Goal: Task Accomplishment & Management: Use online tool/utility

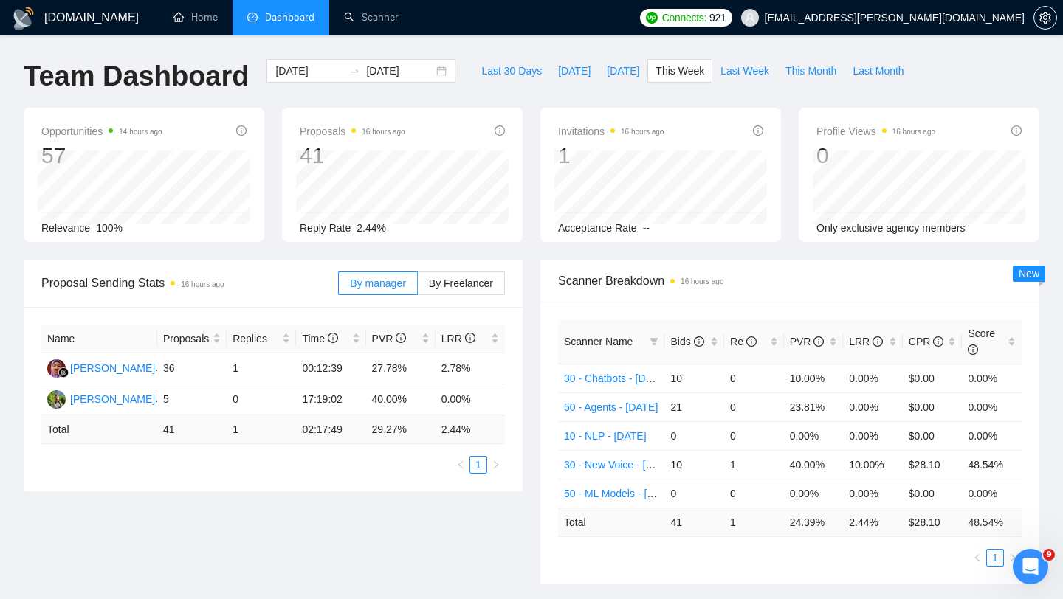
click at [279, 21] on span "Dashboard" at bounding box center [289, 17] width 49 height 13
click at [201, 24] on link "Home" at bounding box center [195, 17] width 44 height 13
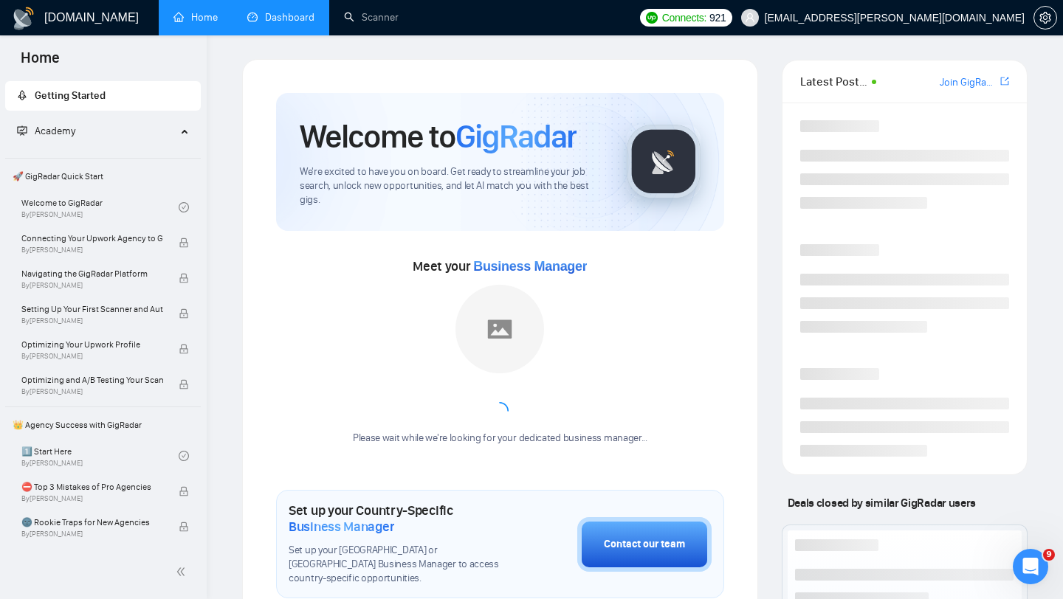
click at [269, 24] on link "Dashboard" at bounding box center [280, 17] width 67 height 13
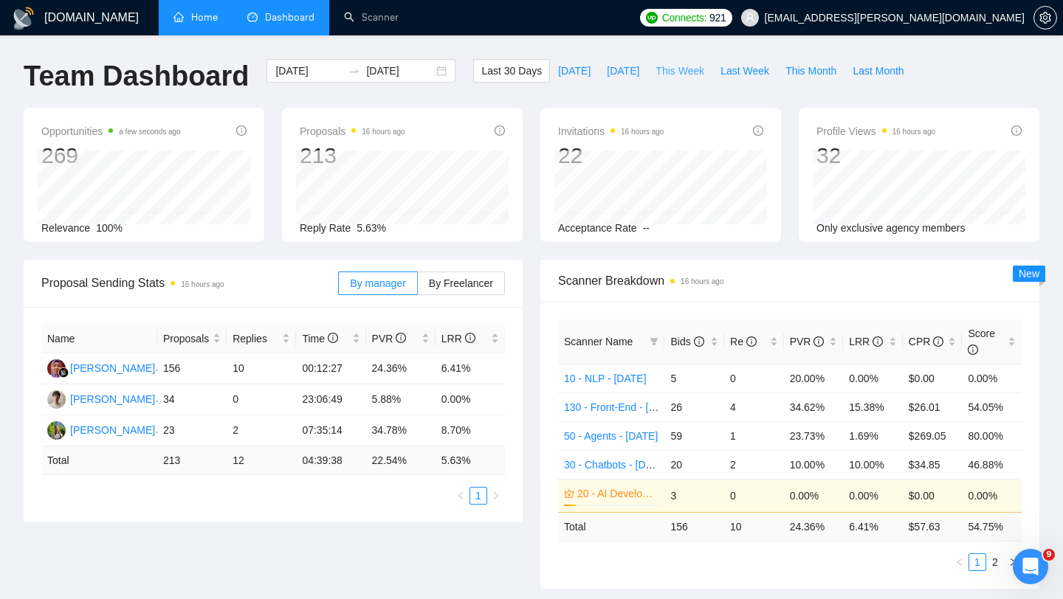
click at [688, 74] on span "This Week" at bounding box center [680, 71] width 49 height 16
type input "[DATE]"
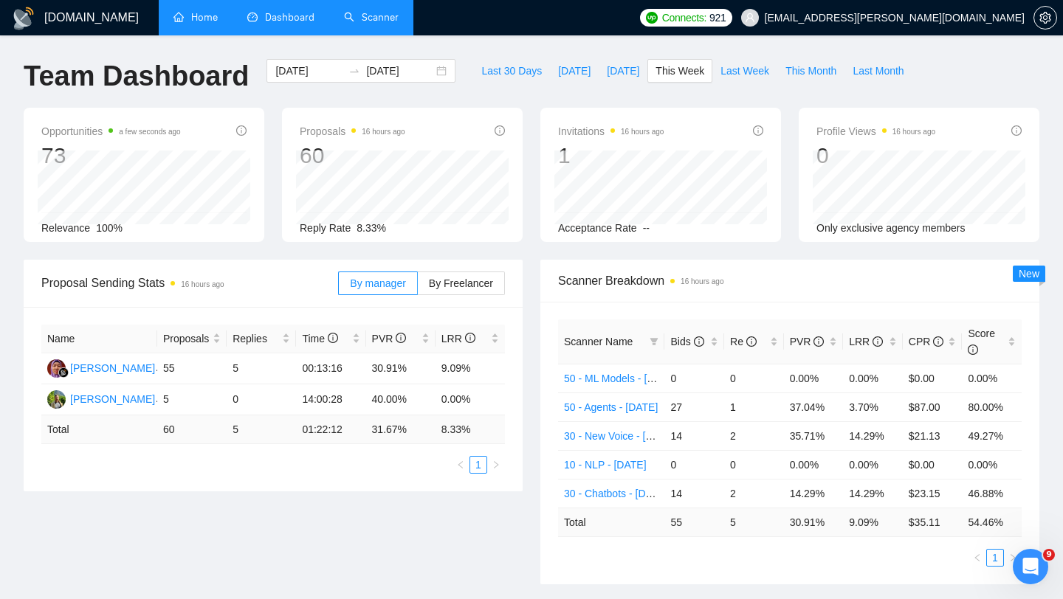
click at [374, 13] on link "Scanner" at bounding box center [371, 17] width 55 height 13
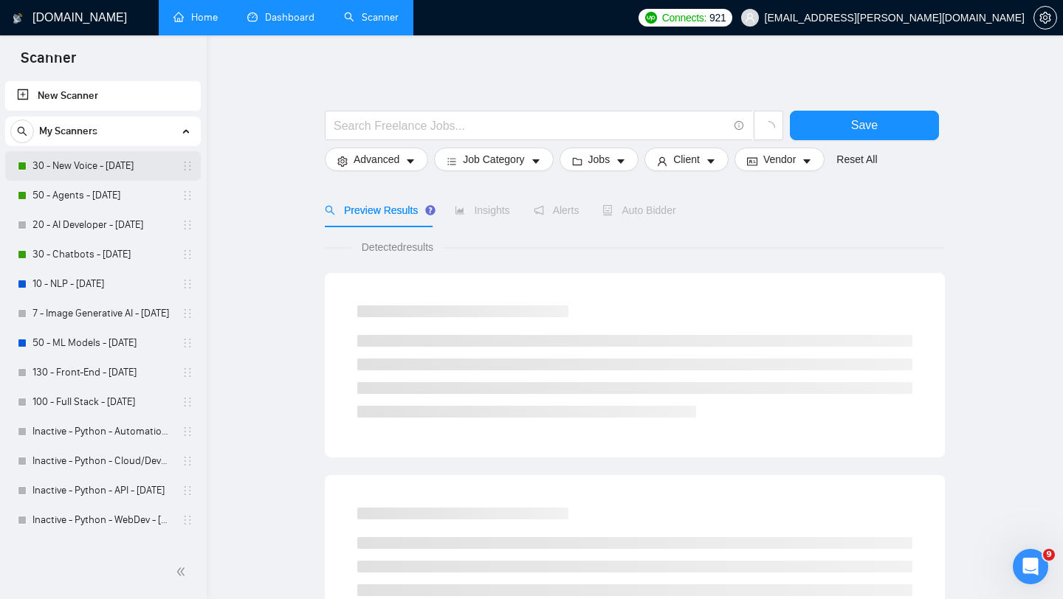
click at [95, 162] on link "30 - New Voice - [DATE]" at bounding box center [102, 166] width 140 height 30
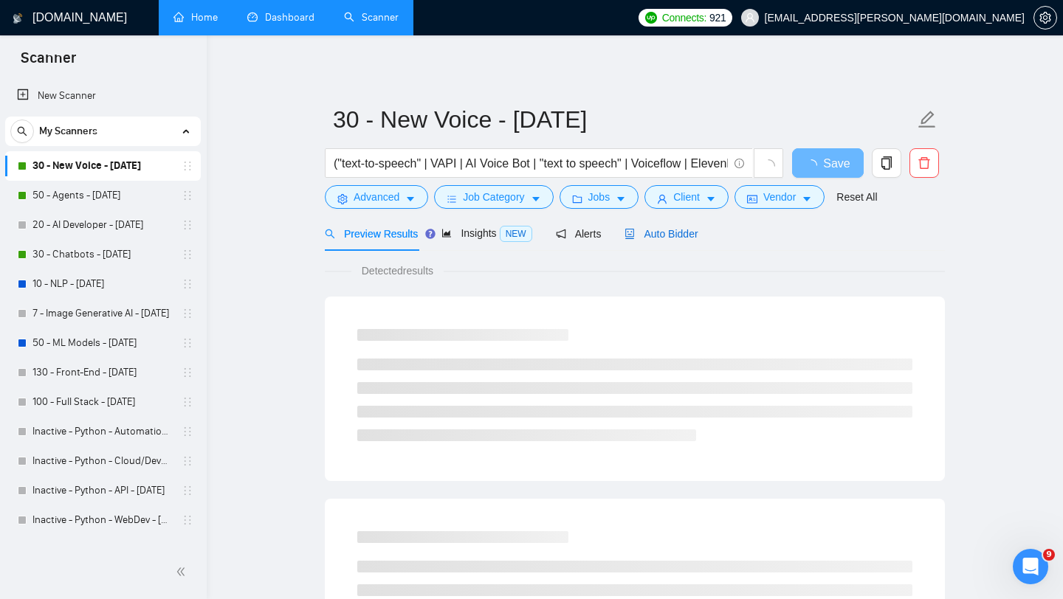
click at [686, 233] on span "Auto Bidder" at bounding box center [661, 234] width 73 height 12
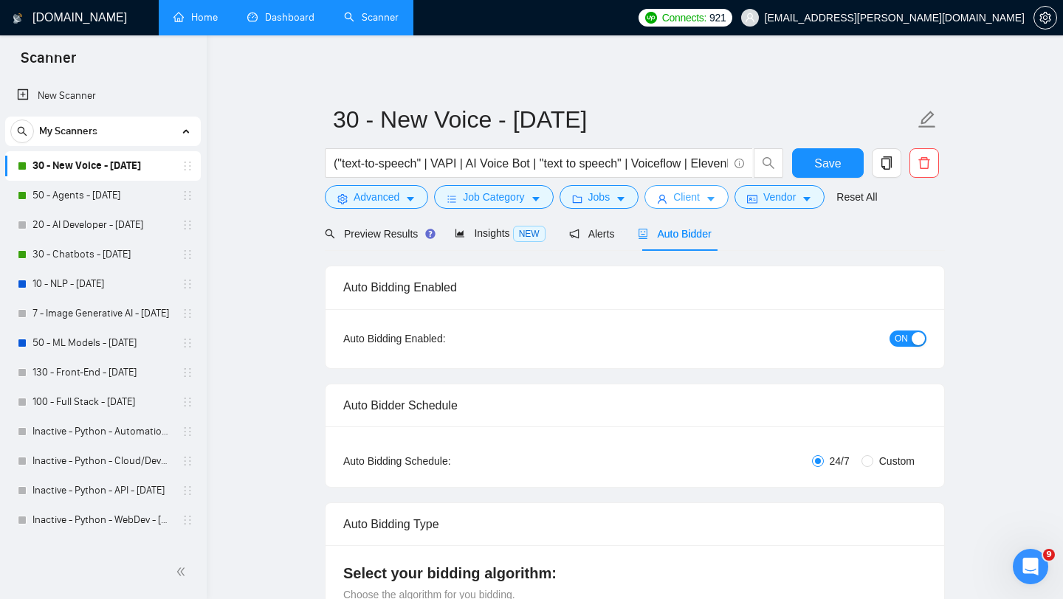
click at [679, 188] on button "Client" at bounding box center [686, 197] width 84 height 24
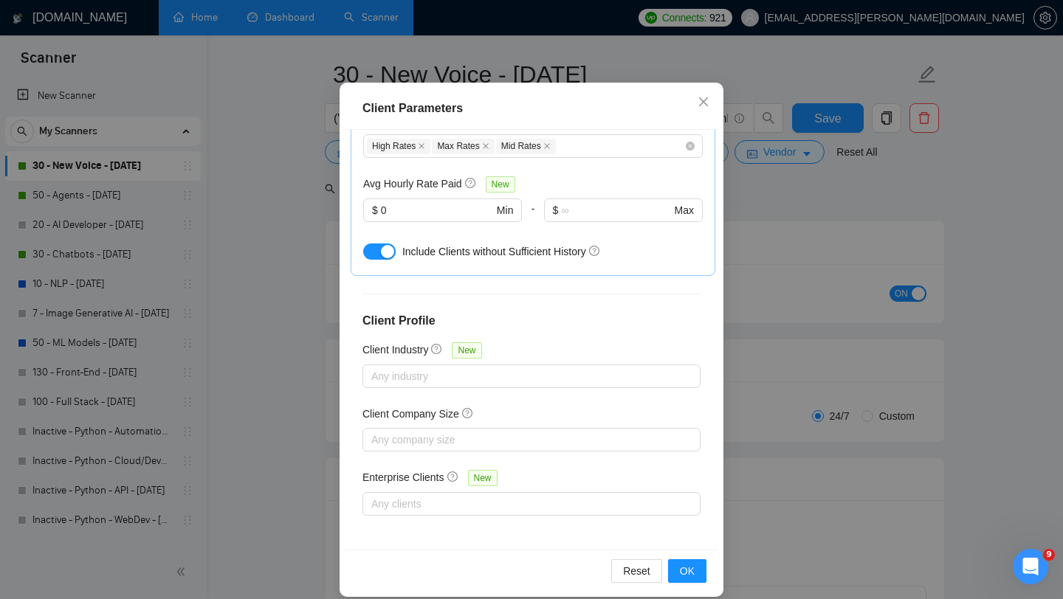
scroll to position [92, 0]
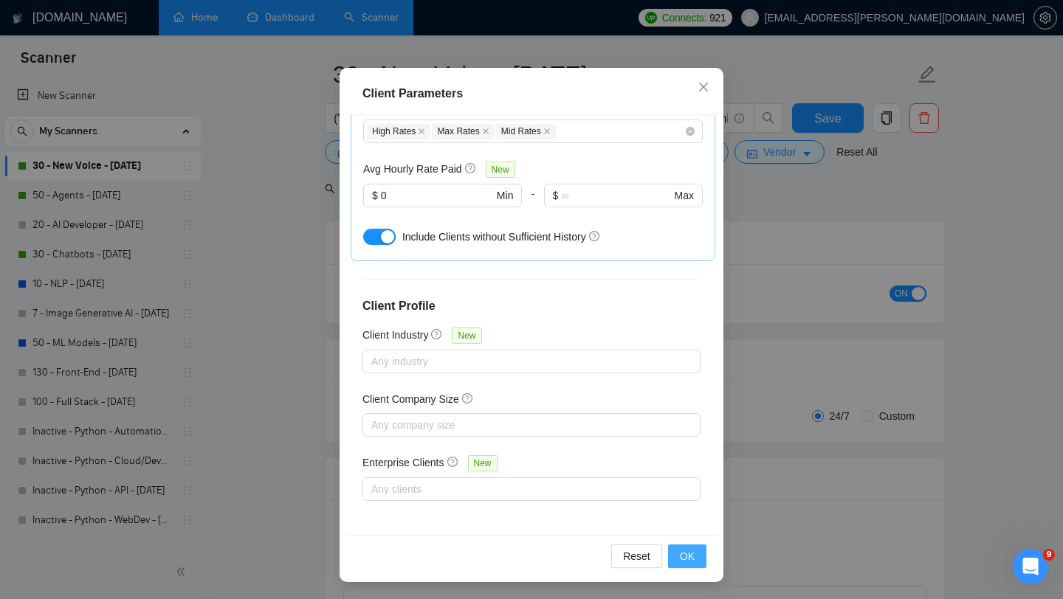
click at [685, 557] on span "OK" at bounding box center [687, 557] width 15 height 16
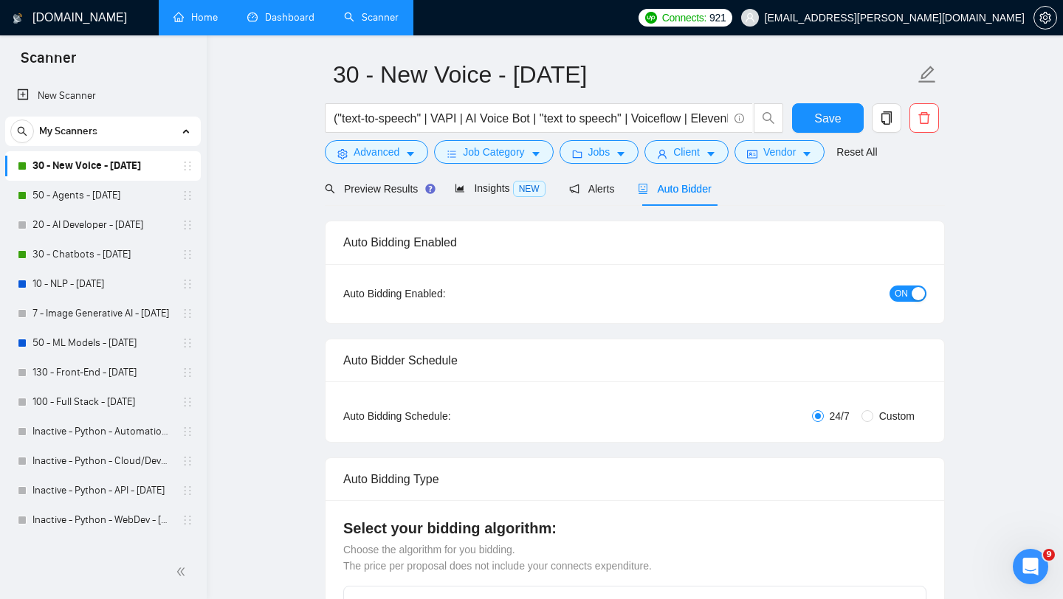
scroll to position [21, 0]
click at [92, 207] on link "50 - Agents - [DATE]" at bounding box center [102, 196] width 140 height 30
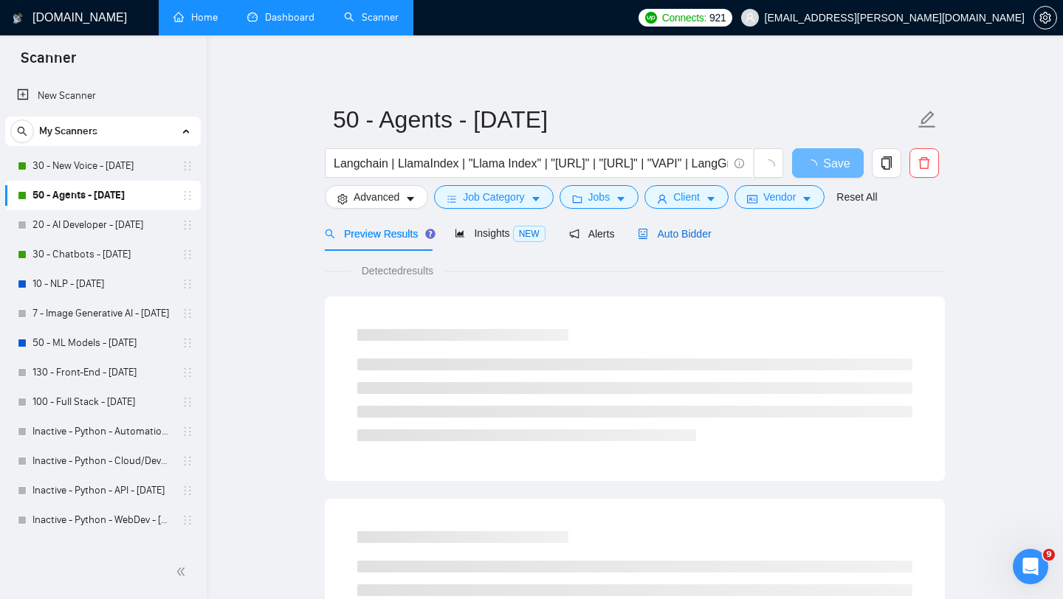
click at [667, 233] on span "Auto Bidder" at bounding box center [674, 234] width 73 height 12
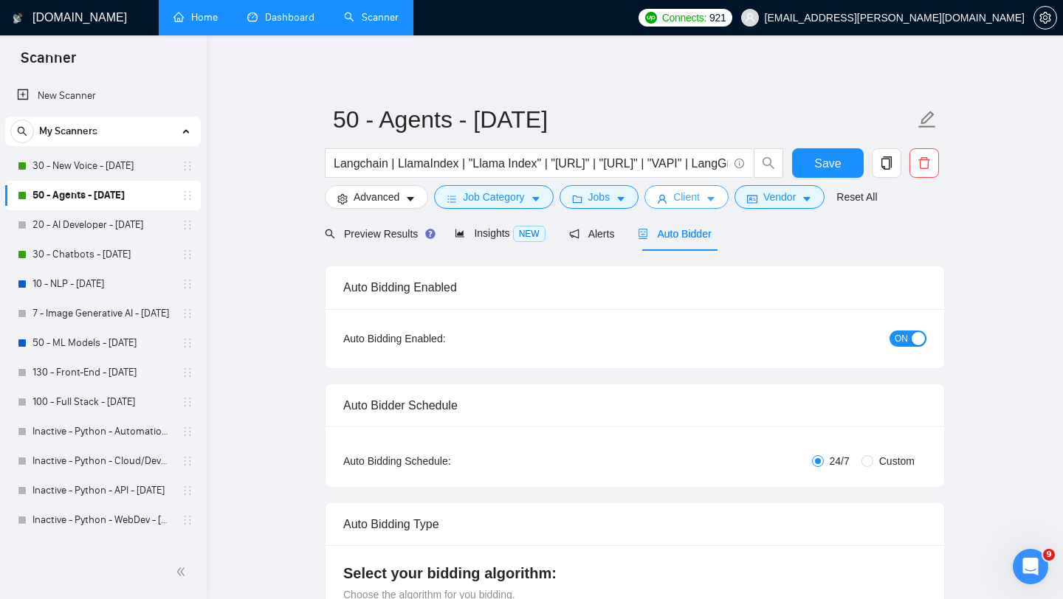
click at [685, 202] on span "Client" at bounding box center [686, 197] width 27 height 16
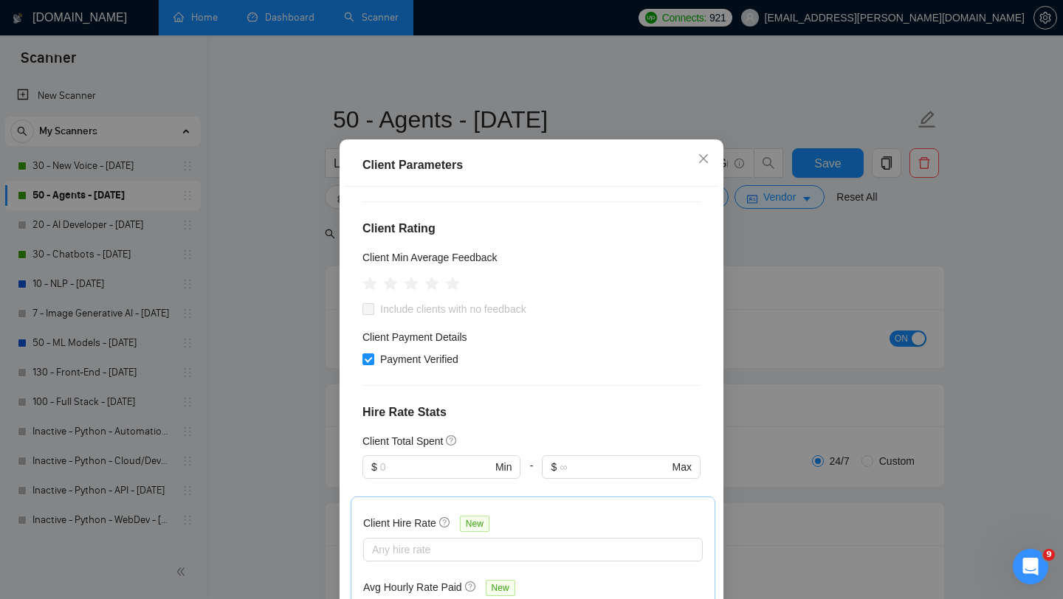
scroll to position [148, 0]
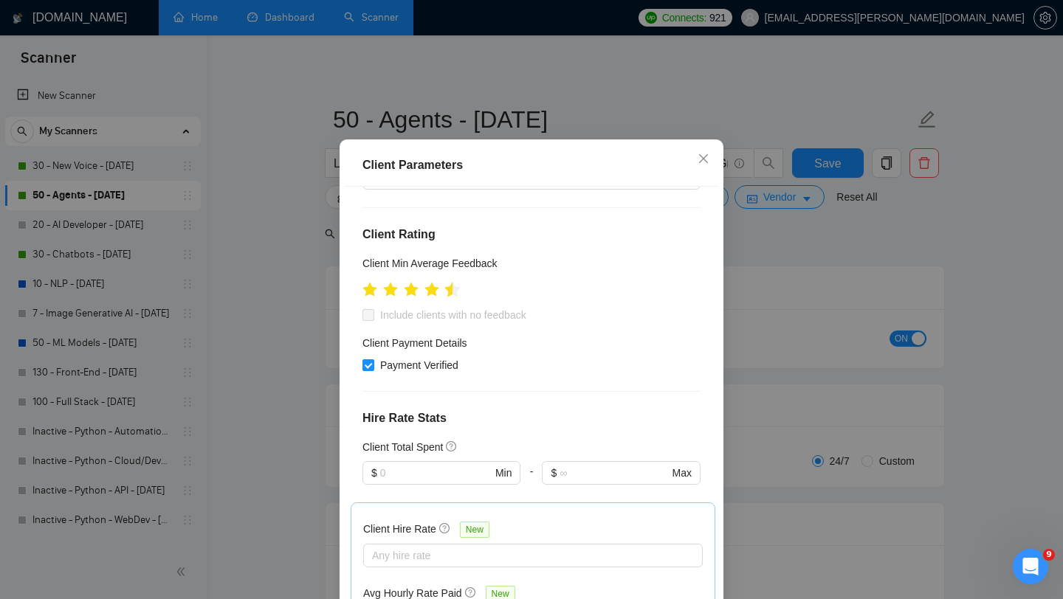
click at [452, 297] on icon "star" at bounding box center [453, 289] width 16 height 15
click at [446, 323] on span "Include clients with no feedback" at bounding box center [453, 315] width 158 height 16
click at [373, 320] on input "Include clients with no feedback" at bounding box center [367, 314] width 10 height 10
checkbox input "true"
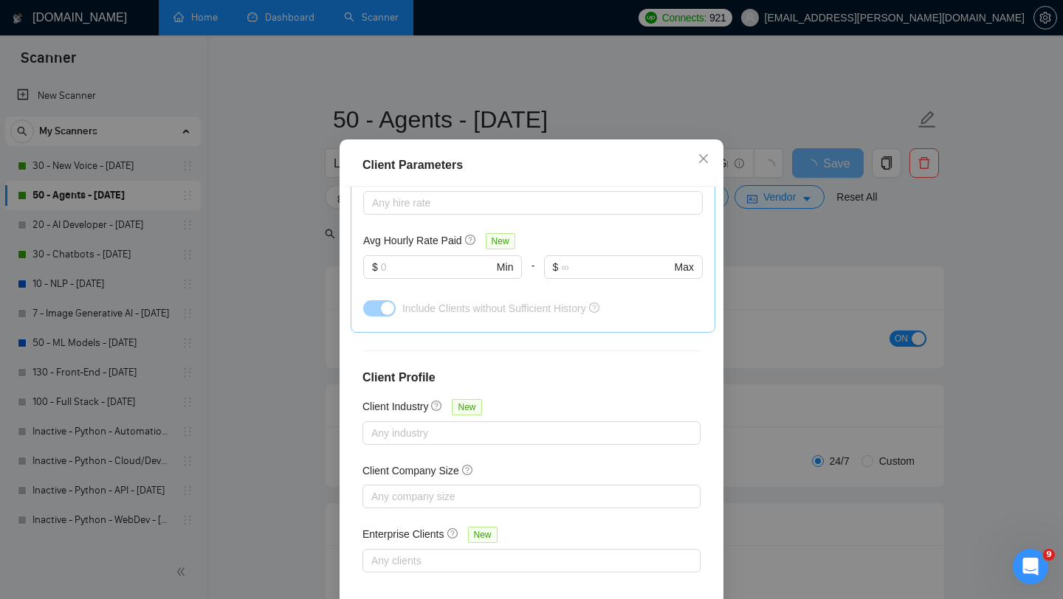
scroll to position [92, 0]
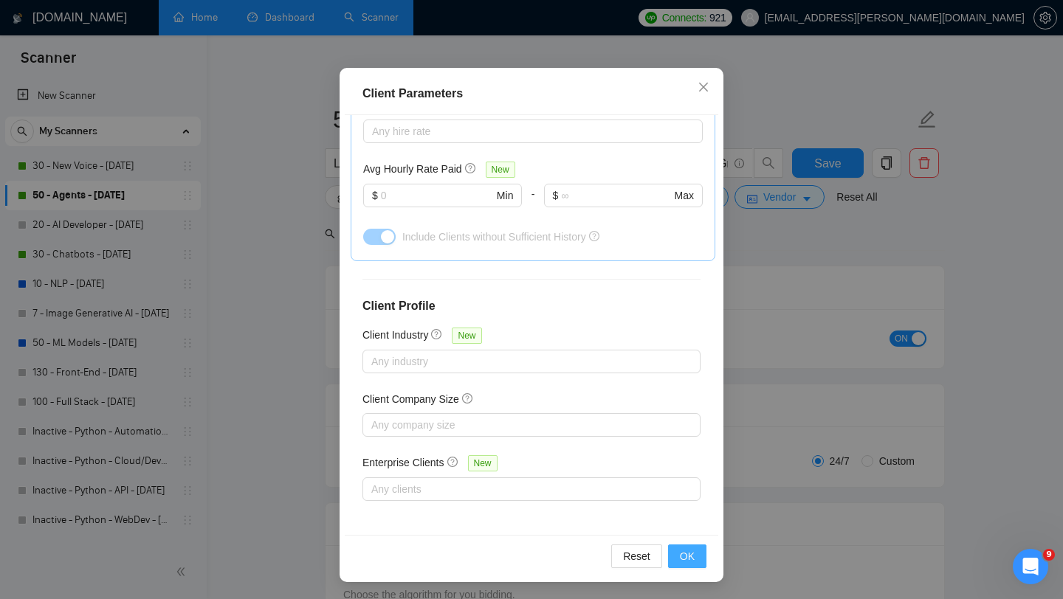
click at [678, 558] on button "OK" at bounding box center [687, 557] width 38 height 24
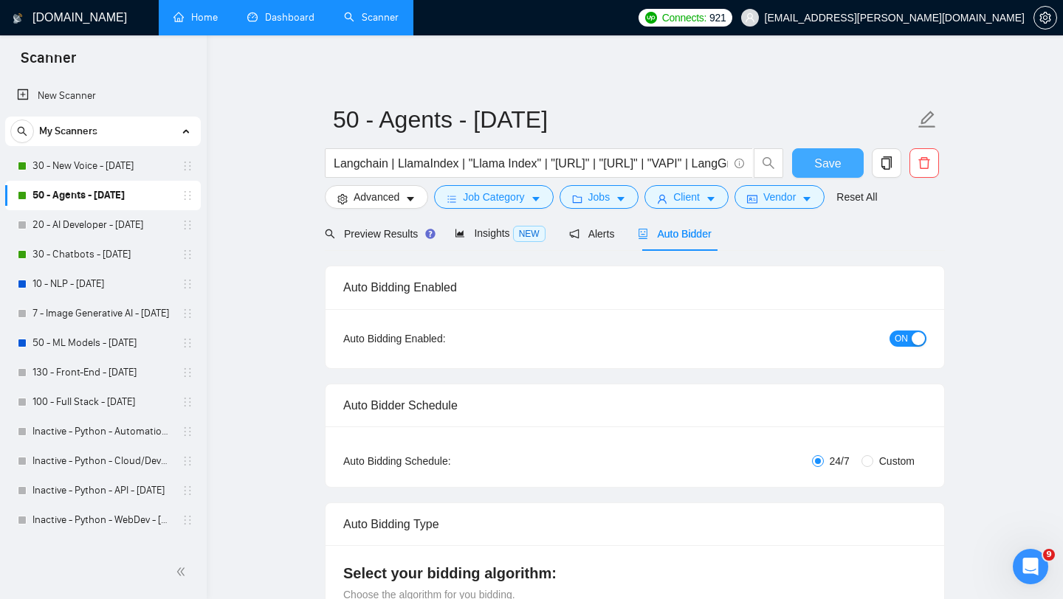
click at [820, 167] on span "Save" at bounding box center [827, 163] width 27 height 18
click at [698, 210] on form "50 - Agents - [DATE] Langchain | LlamaIndex | "Llama Index" | "[URL]" | "[URL]"…" at bounding box center [635, 156] width 620 height 120
click at [696, 204] on span "Client" at bounding box center [686, 197] width 27 height 16
checkbox input "true"
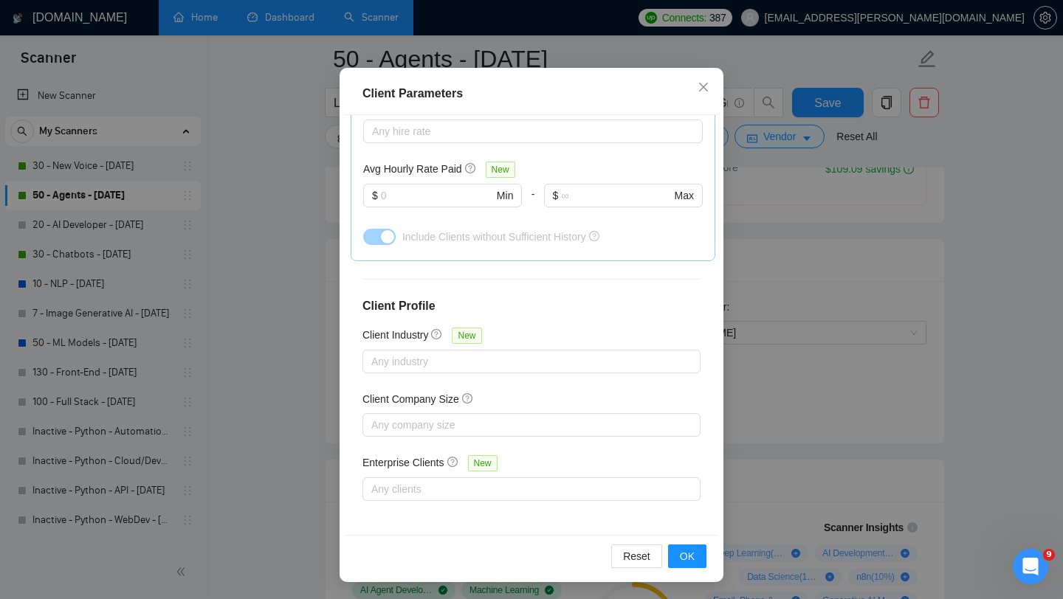
scroll to position [671, 0]
click at [702, 94] on span "Close" at bounding box center [704, 88] width 40 height 40
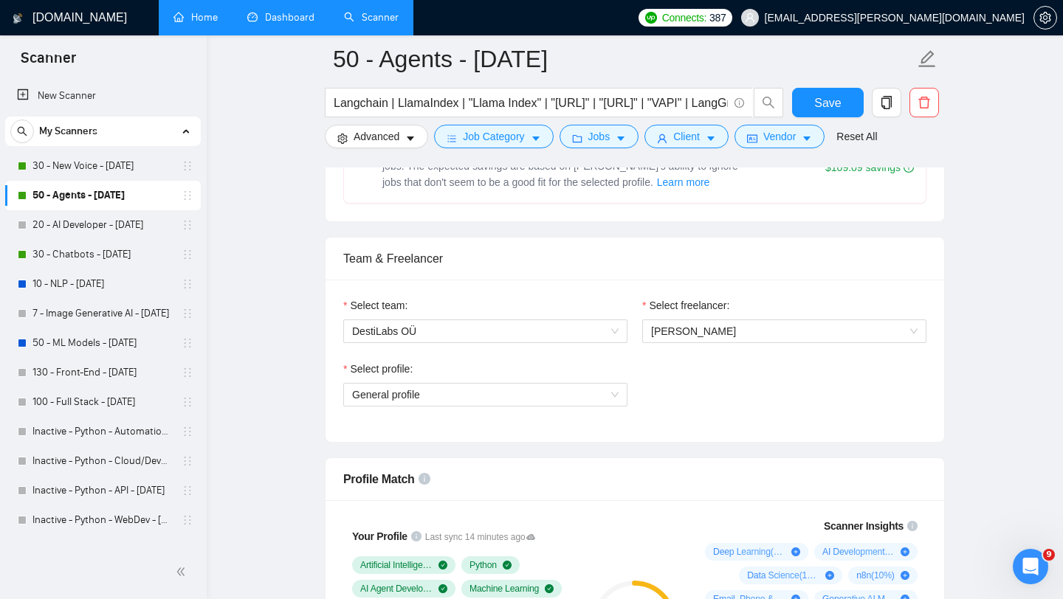
scroll to position [21, 0]
click at [137, 228] on link "20 - AI Developer - [DATE]" at bounding box center [102, 225] width 140 height 30
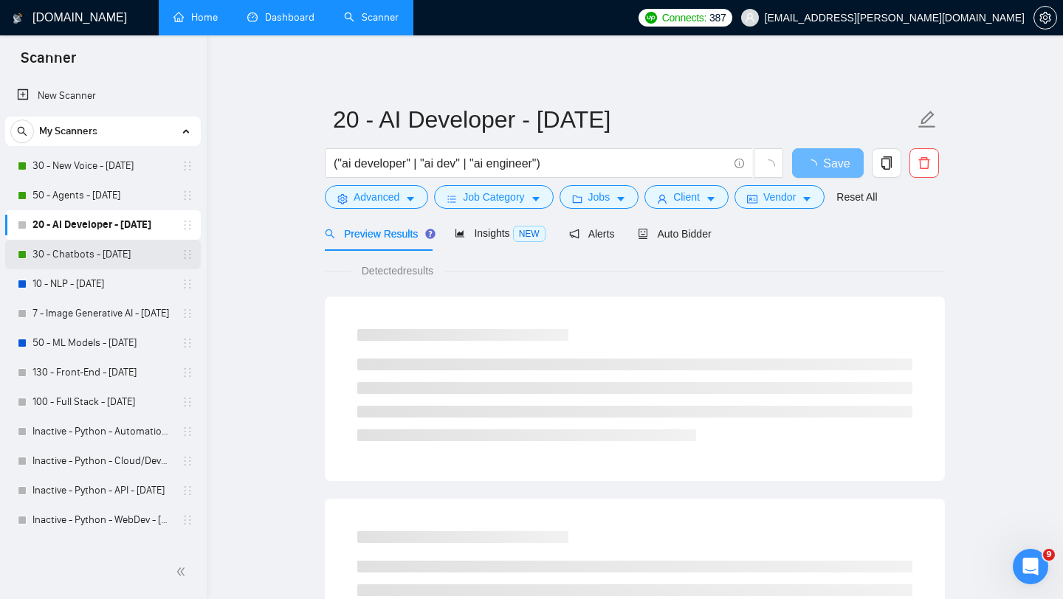
click at [137, 264] on link "30 - Chatbots - [DATE]" at bounding box center [102, 255] width 140 height 30
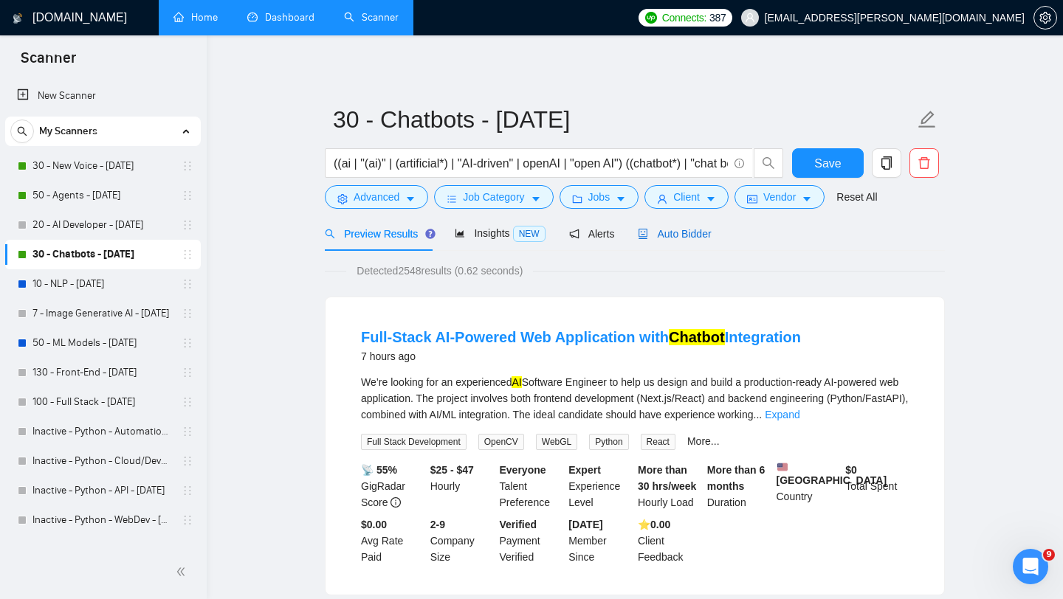
click at [681, 231] on span "Auto Bidder" at bounding box center [674, 234] width 73 height 12
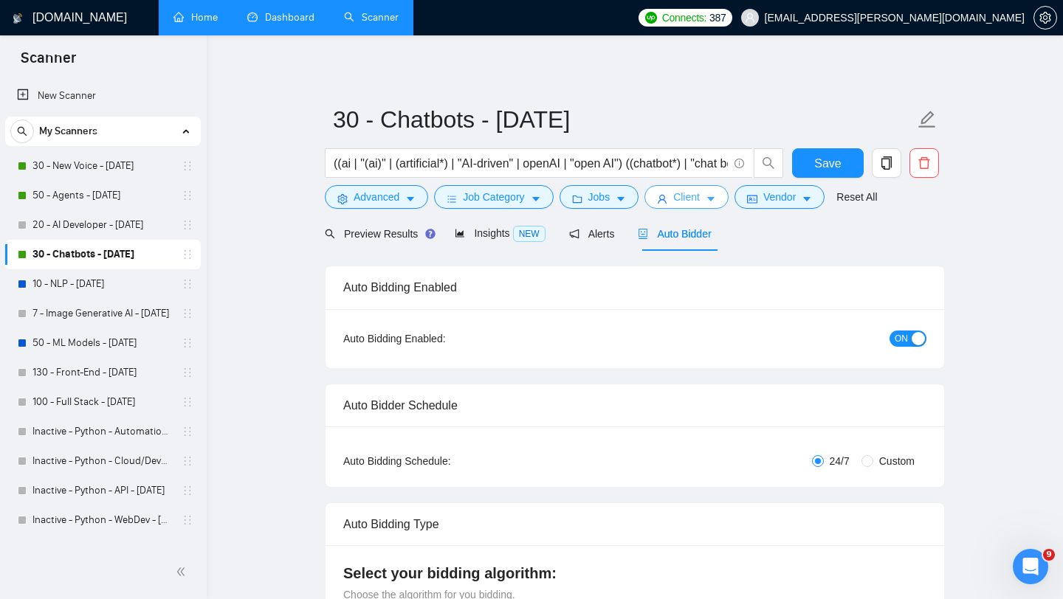
click at [682, 198] on span "Client" at bounding box center [686, 197] width 27 height 16
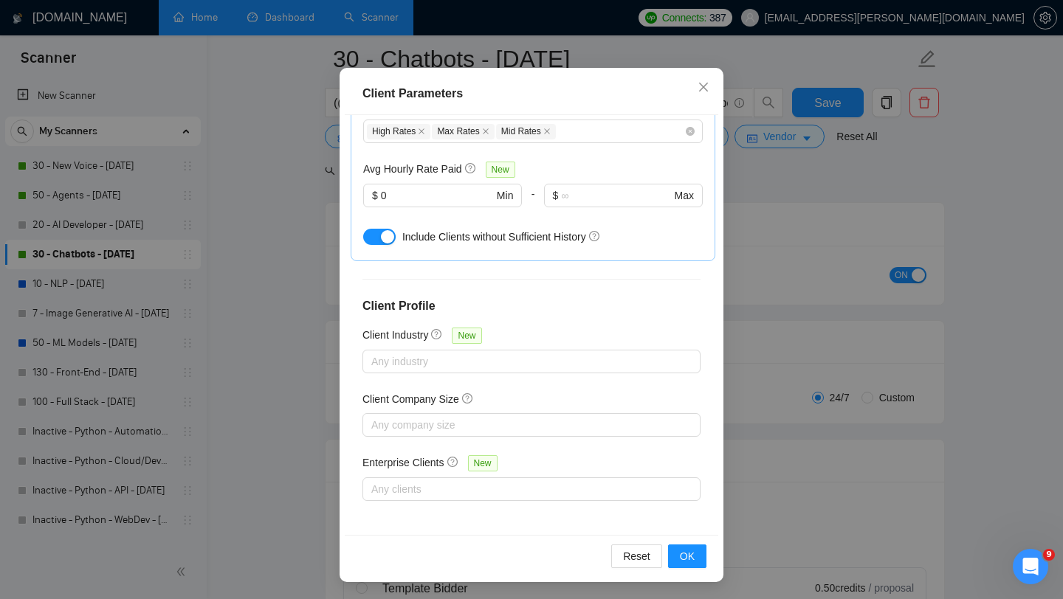
scroll to position [193, 0]
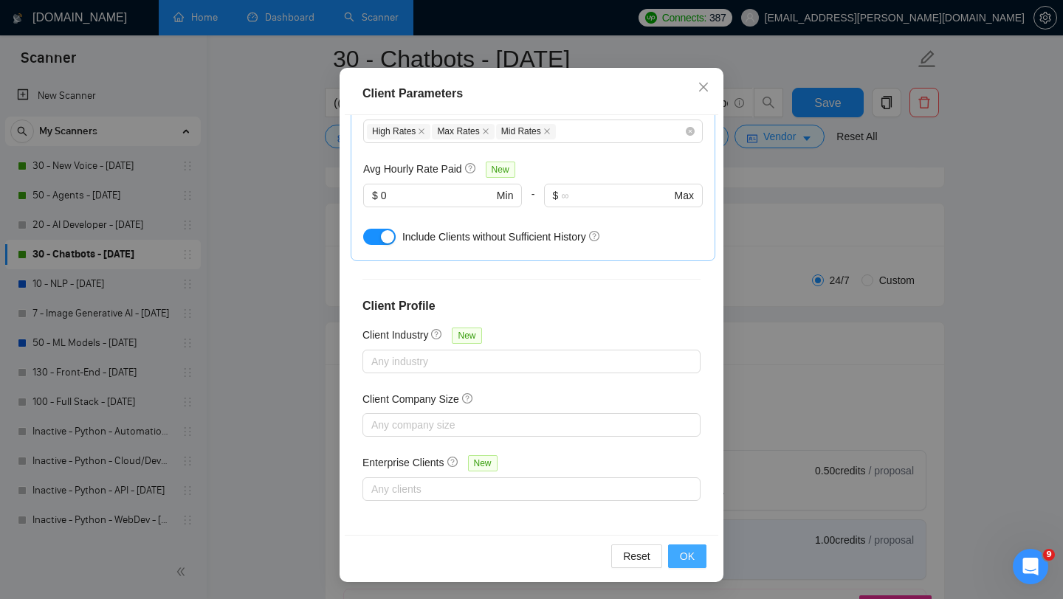
click at [694, 561] on span "OK" at bounding box center [687, 557] width 15 height 16
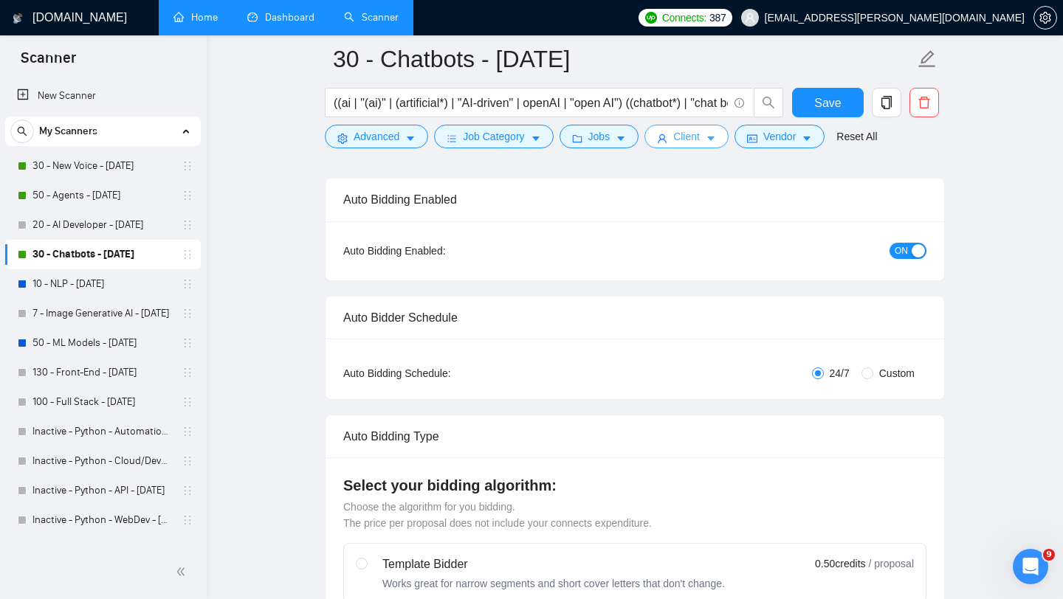
scroll to position [0, 0]
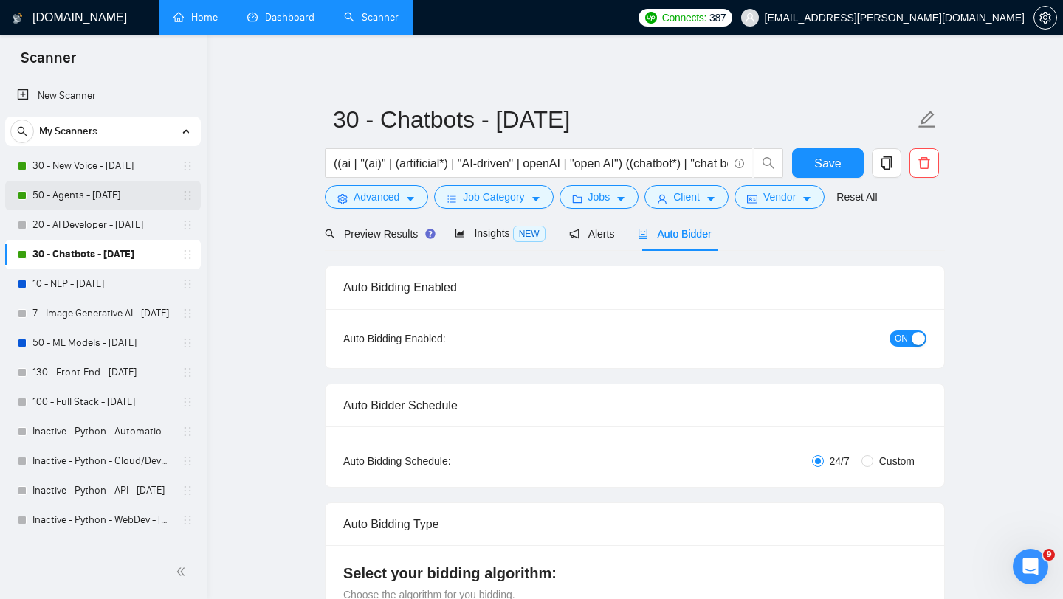
click at [114, 190] on link "50 - Agents - [DATE]" at bounding box center [102, 196] width 140 height 30
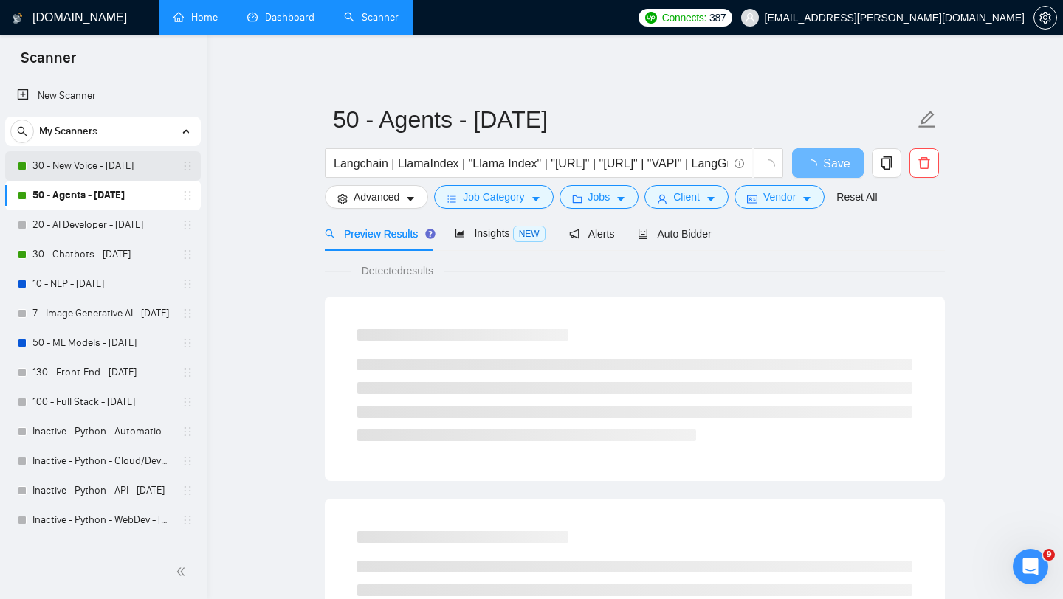
click at [128, 159] on link "30 - New Voice - [DATE]" at bounding box center [102, 166] width 140 height 30
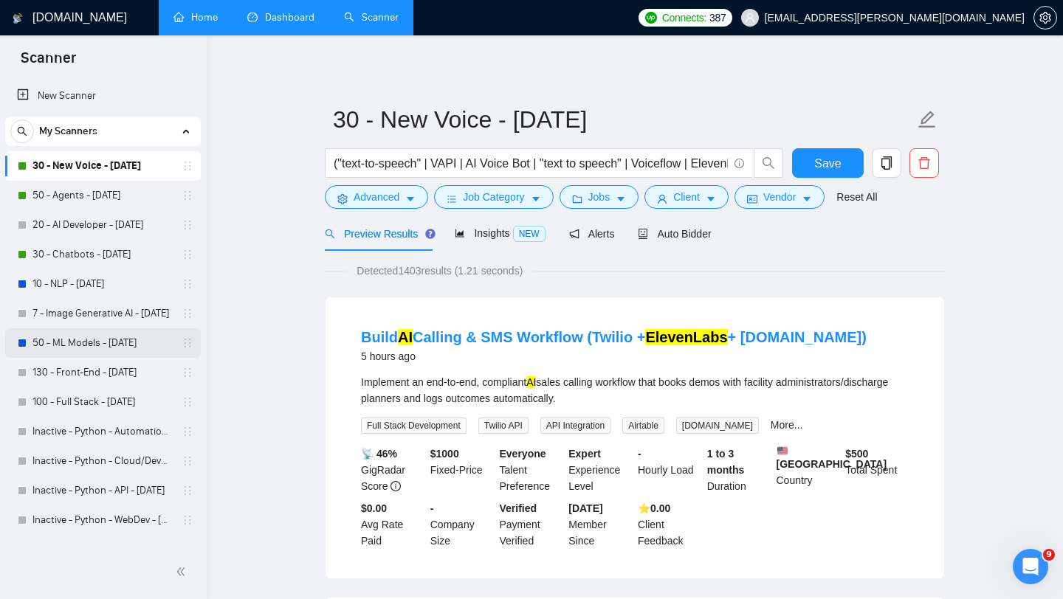
click at [116, 343] on link "50 - ML Models - [DATE]" at bounding box center [102, 344] width 140 height 30
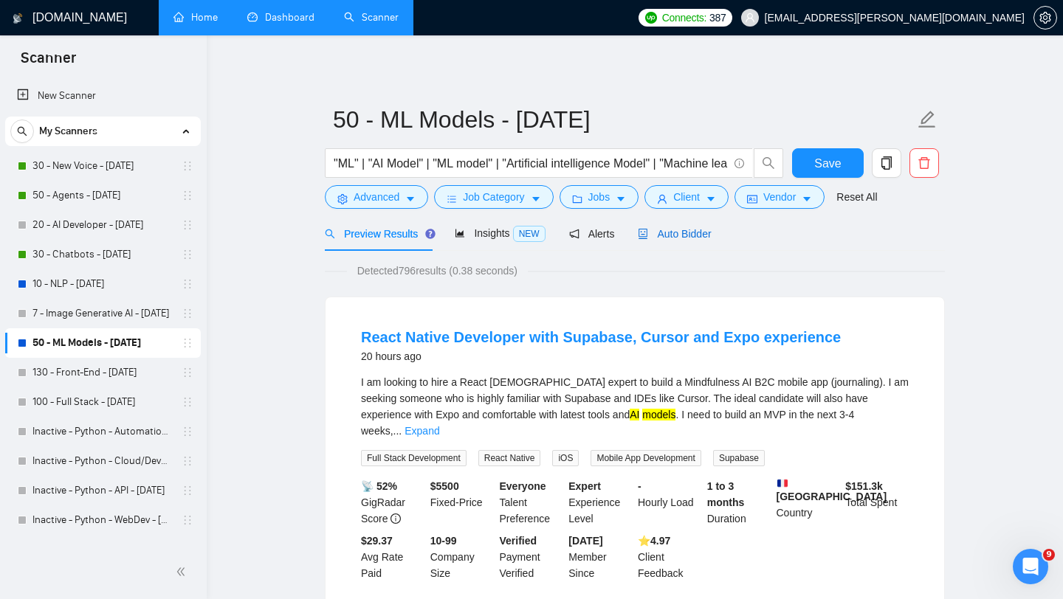
click at [702, 235] on span "Auto Bidder" at bounding box center [674, 234] width 73 height 12
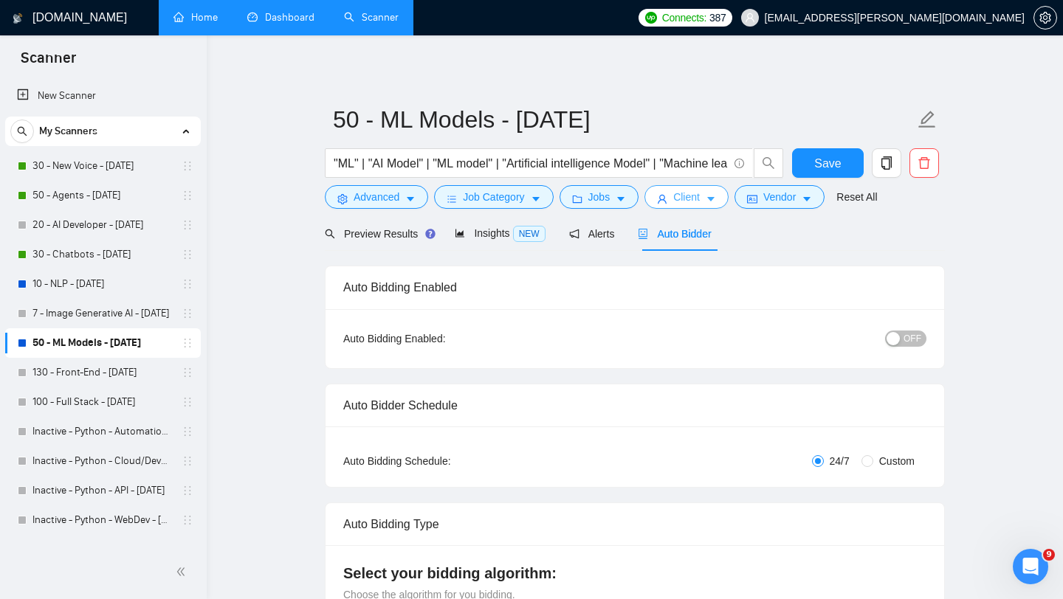
click at [690, 201] on span "Client" at bounding box center [686, 197] width 27 height 16
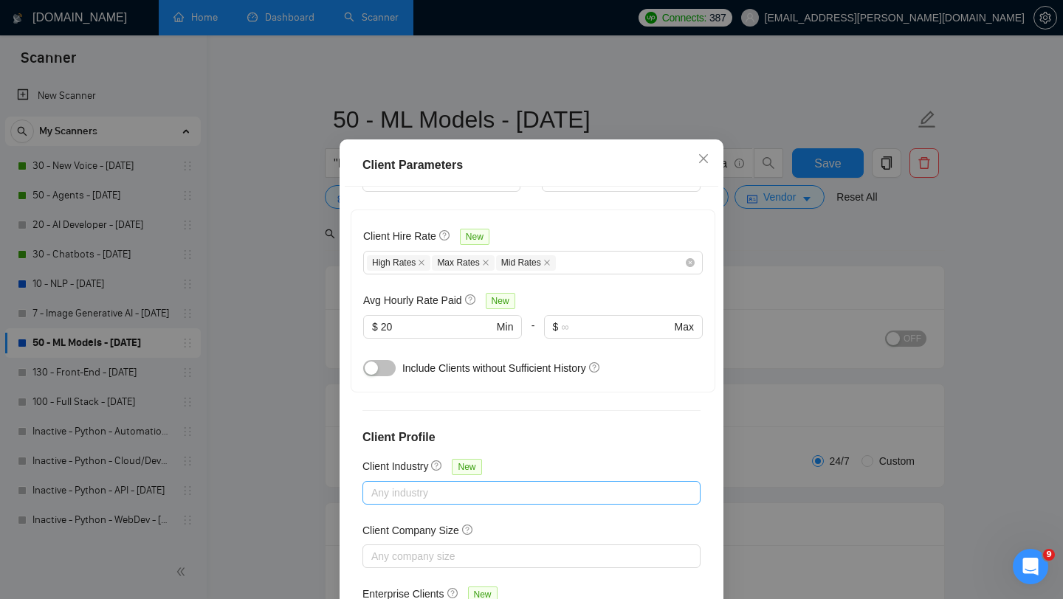
scroll to position [440, 0]
click at [704, 163] on icon "close" at bounding box center [703, 158] width 9 height 9
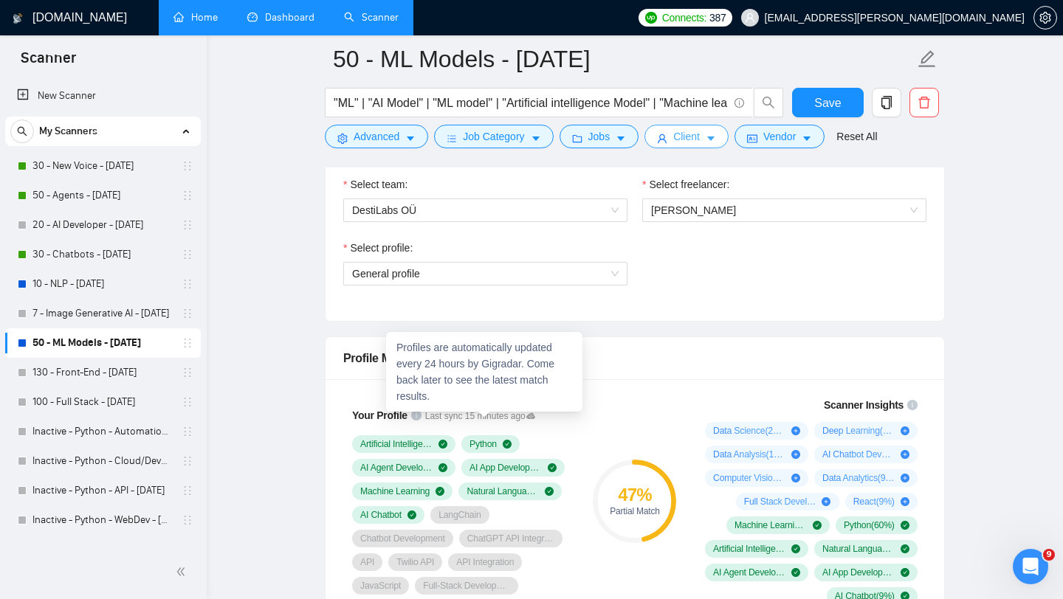
scroll to position [694, 0]
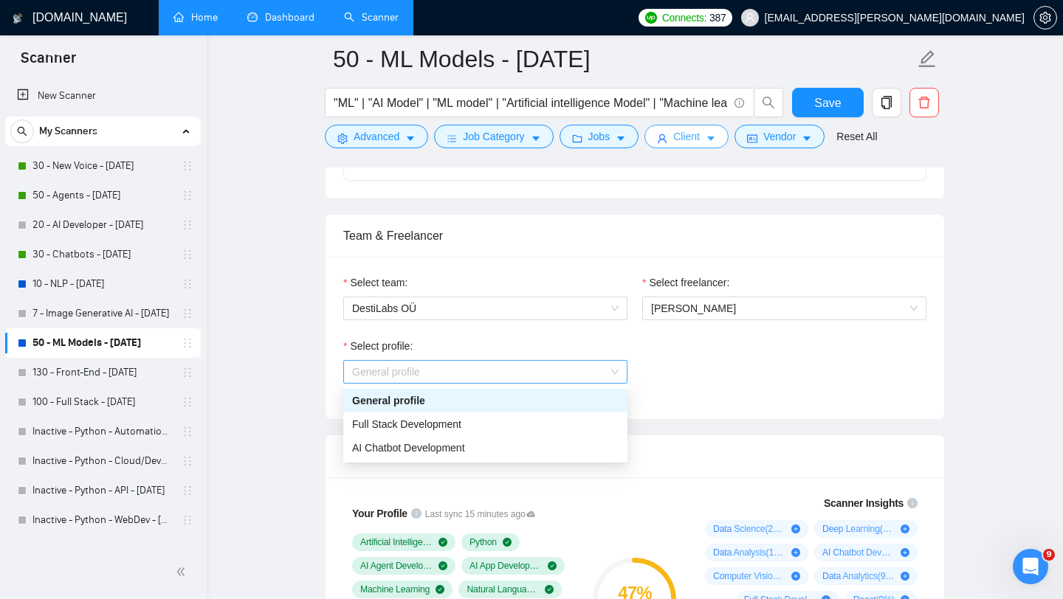
click at [519, 361] on span "General profile" at bounding box center [485, 372] width 267 height 22
click at [526, 444] on div "AI Chatbot Development" at bounding box center [485, 448] width 267 height 16
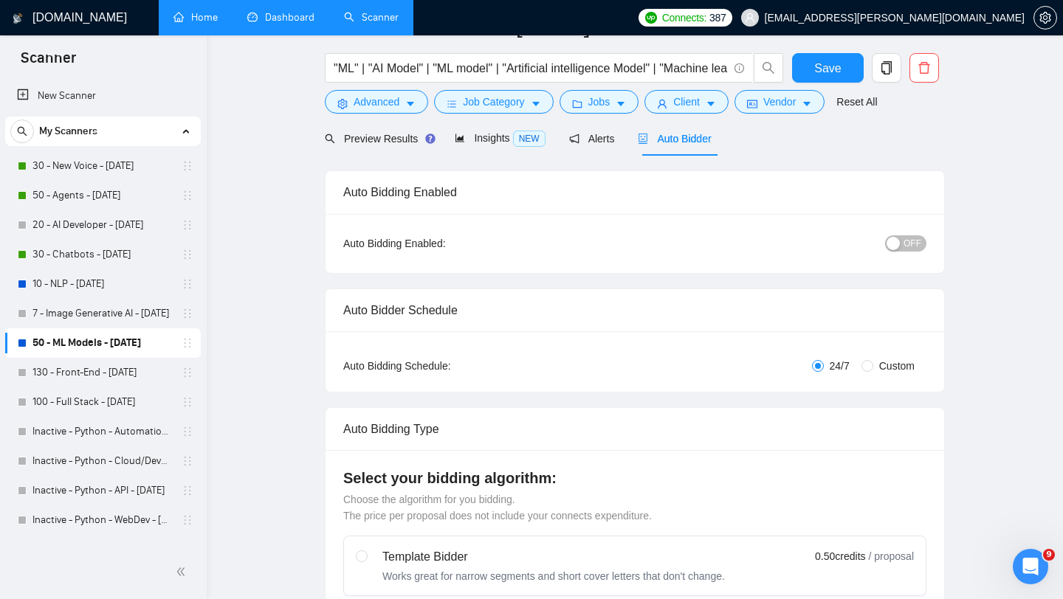
scroll to position [0, 0]
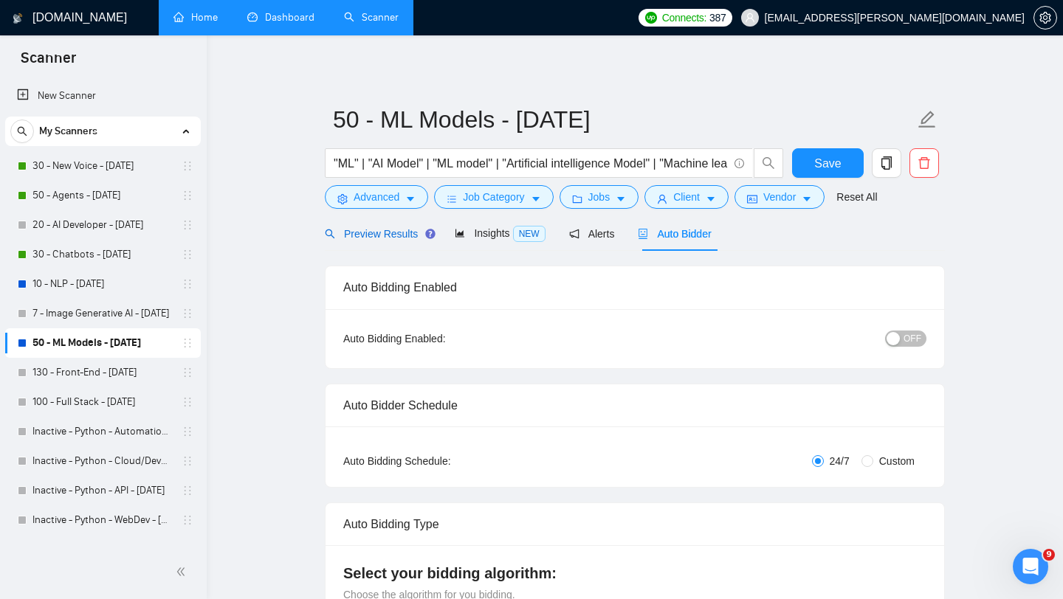
click at [385, 234] on span "Preview Results" at bounding box center [378, 234] width 106 height 12
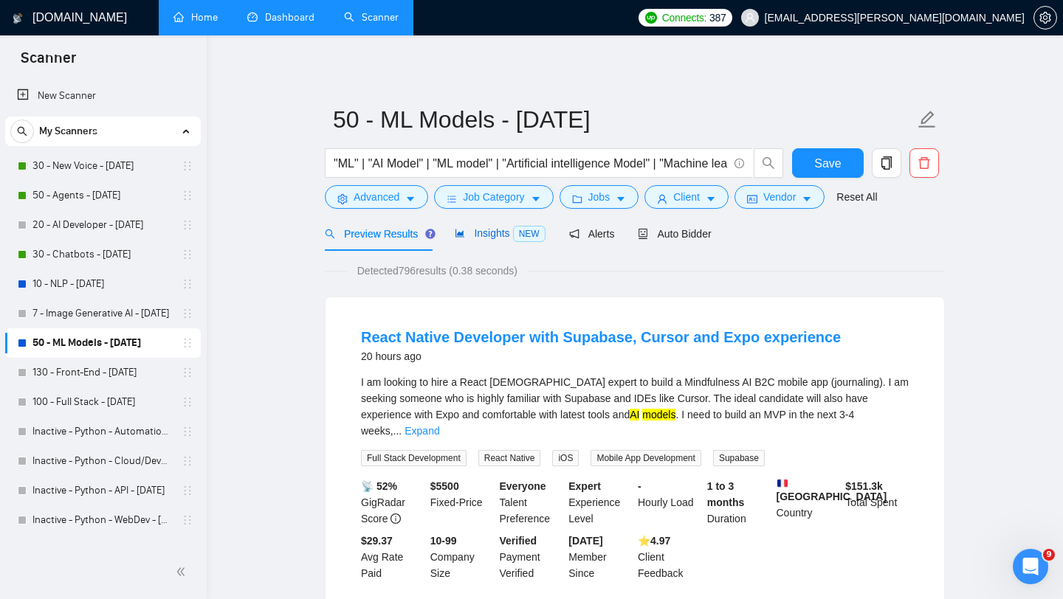
click at [480, 234] on span "Insights NEW" at bounding box center [500, 233] width 90 height 12
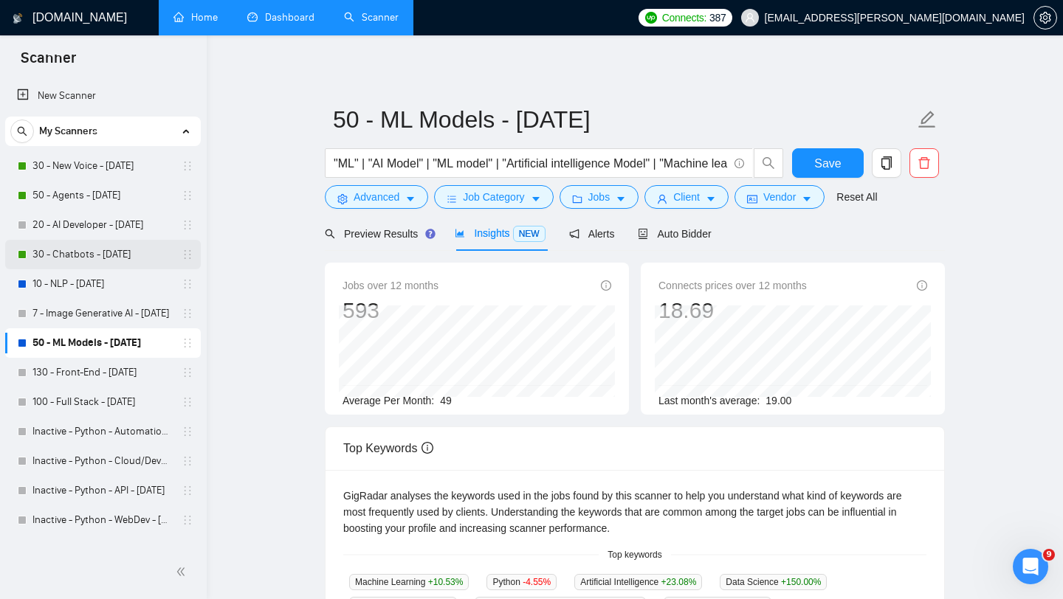
click at [142, 250] on link "30 - Chatbots - [DATE]" at bounding box center [102, 255] width 140 height 30
click at [106, 162] on link "30 - New Voice - [DATE]" at bounding box center [102, 166] width 140 height 30
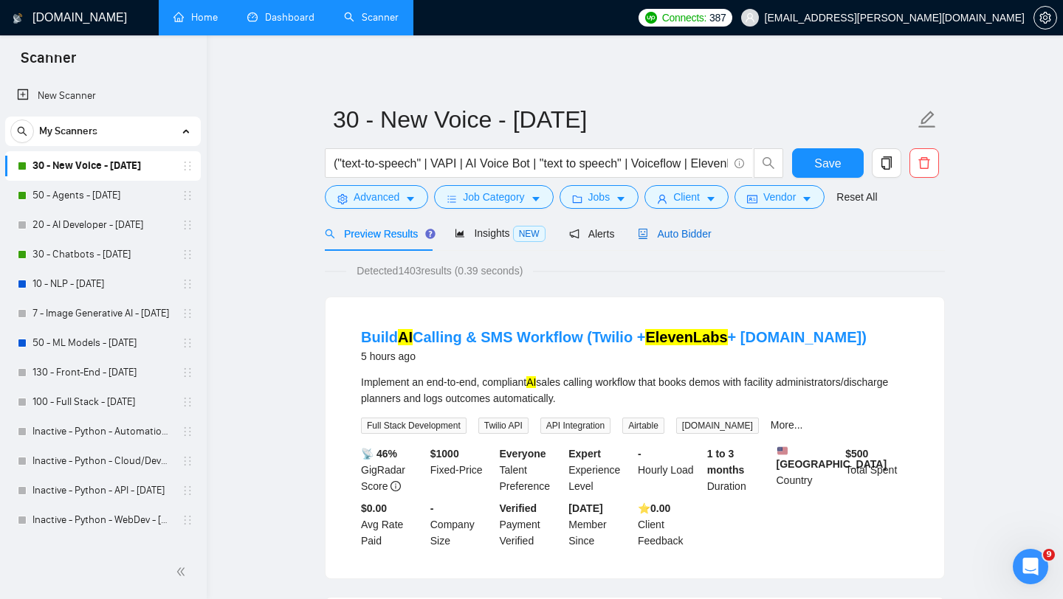
click at [684, 230] on span "Auto Bidder" at bounding box center [674, 234] width 73 height 12
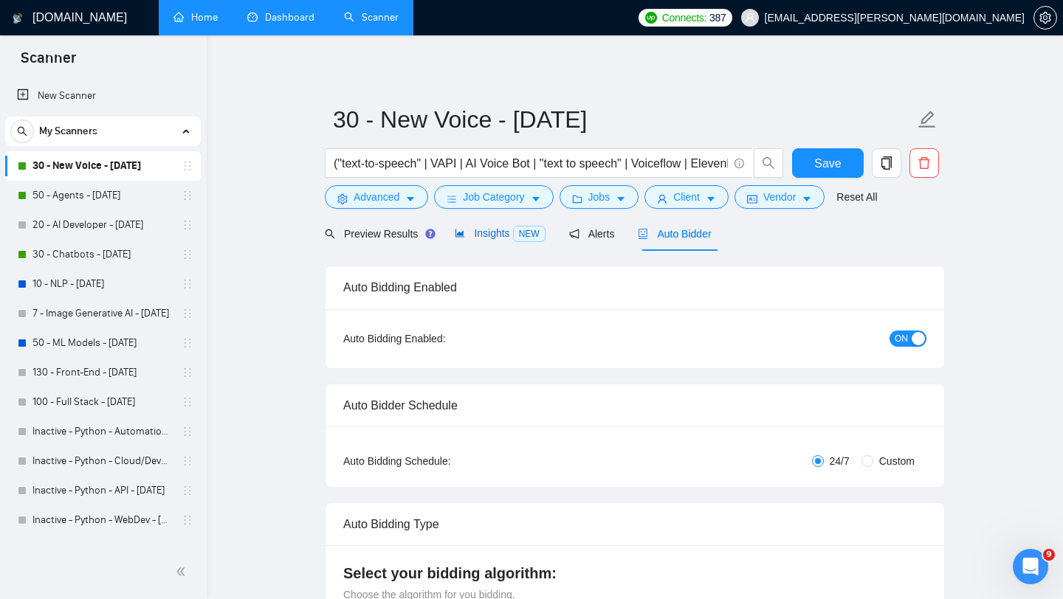
click at [483, 237] on span "Insights NEW" at bounding box center [500, 233] width 90 height 12
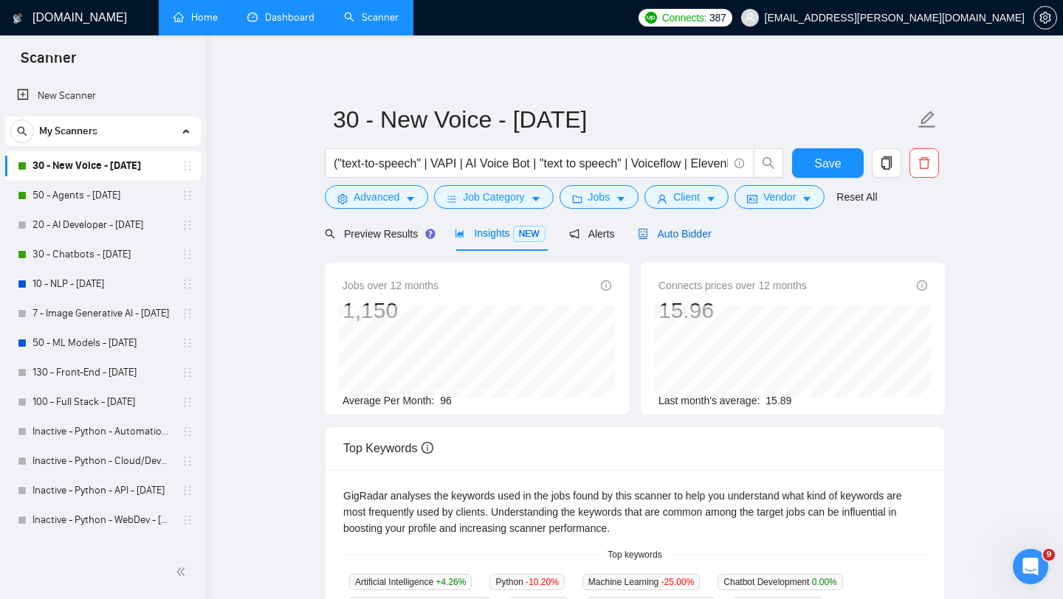
click at [696, 232] on span "Auto Bidder" at bounding box center [674, 234] width 73 height 12
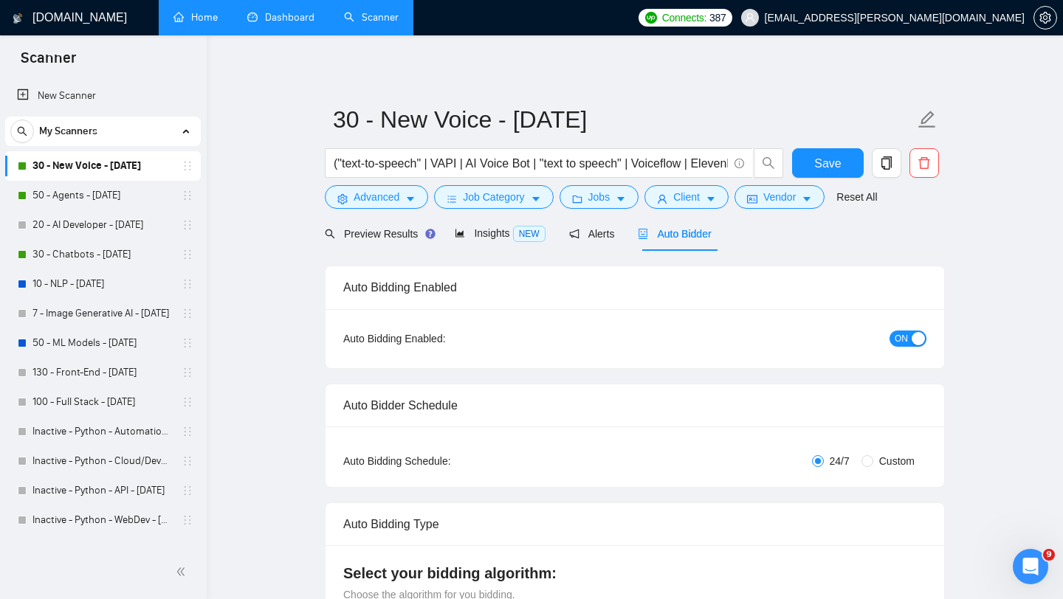
checkbox input "true"
click at [400, 237] on span "Preview Results" at bounding box center [378, 234] width 106 height 12
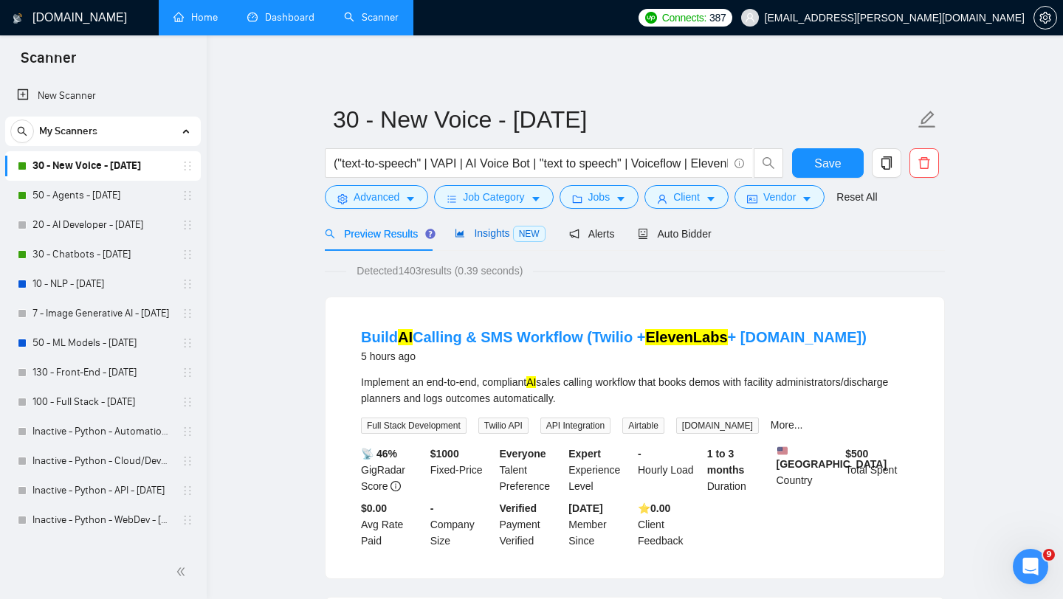
click at [492, 233] on span "Insights NEW" at bounding box center [500, 233] width 90 height 12
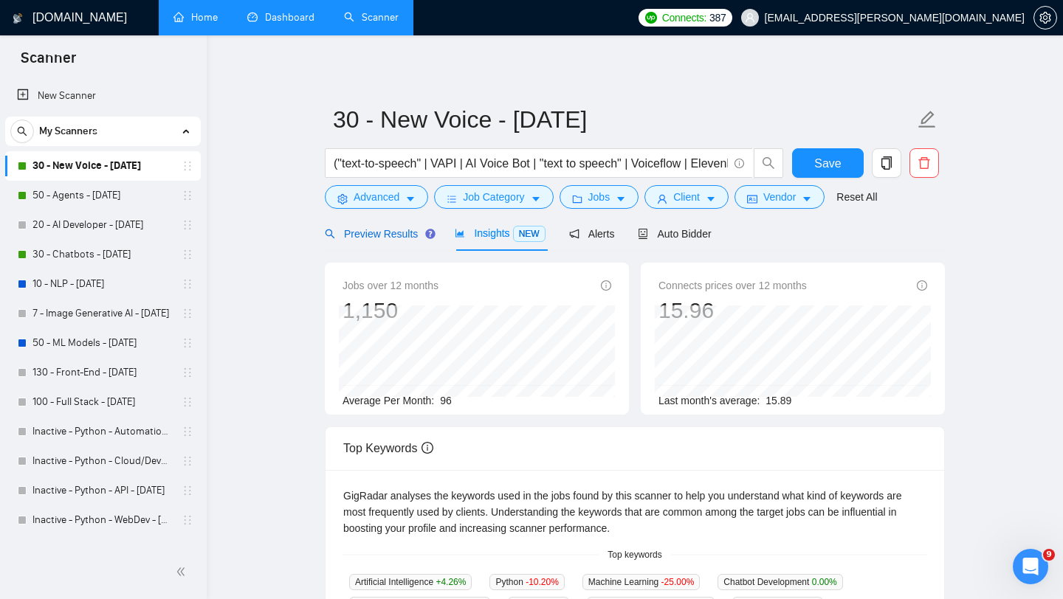
click at [416, 234] on span "Preview Results" at bounding box center [378, 234] width 106 height 12
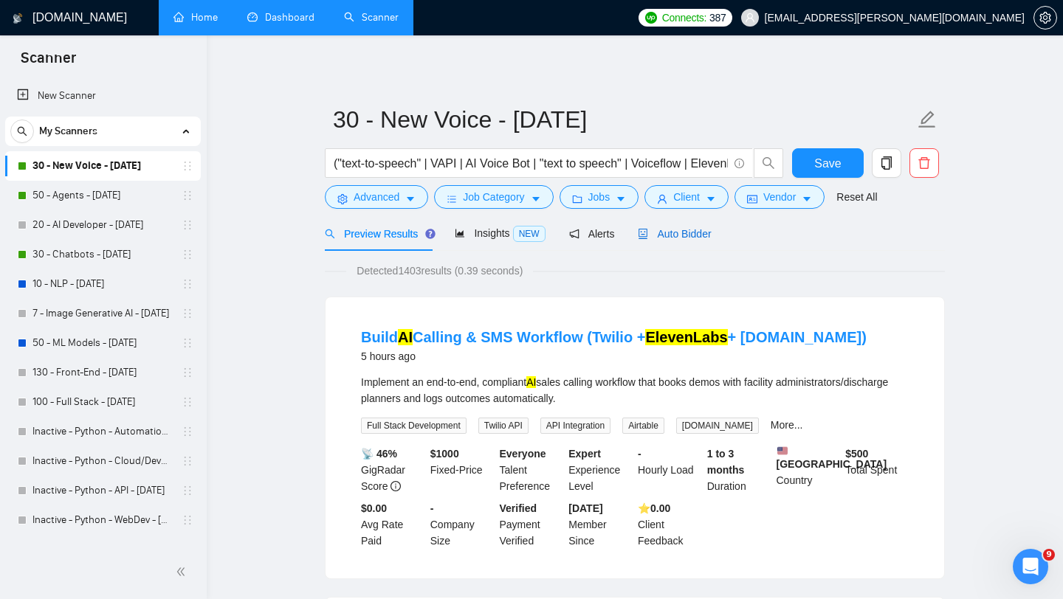
click at [688, 229] on span "Auto Bidder" at bounding box center [674, 234] width 73 height 12
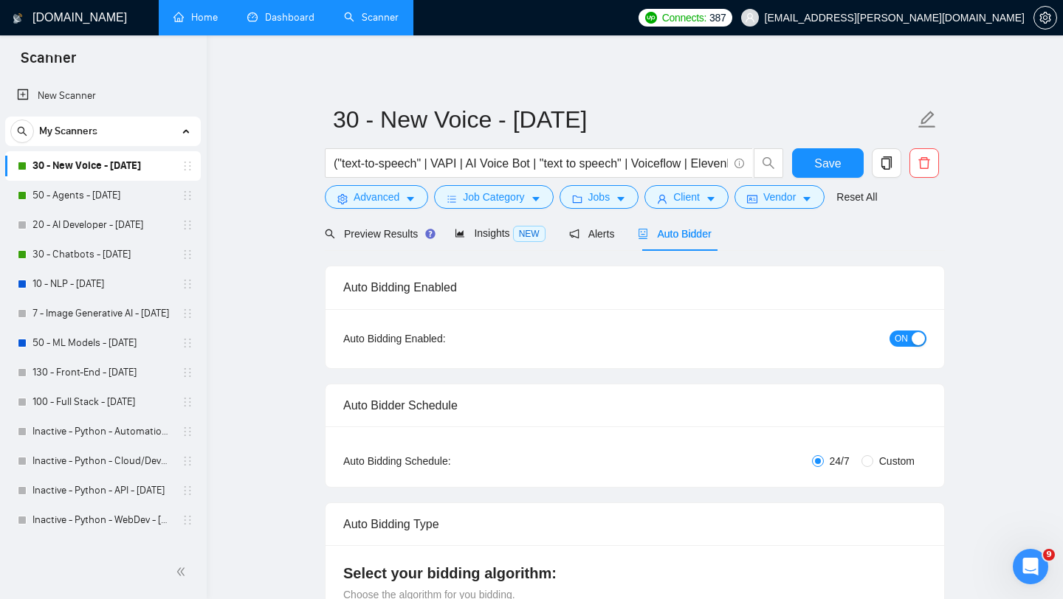
checkbox input "true"
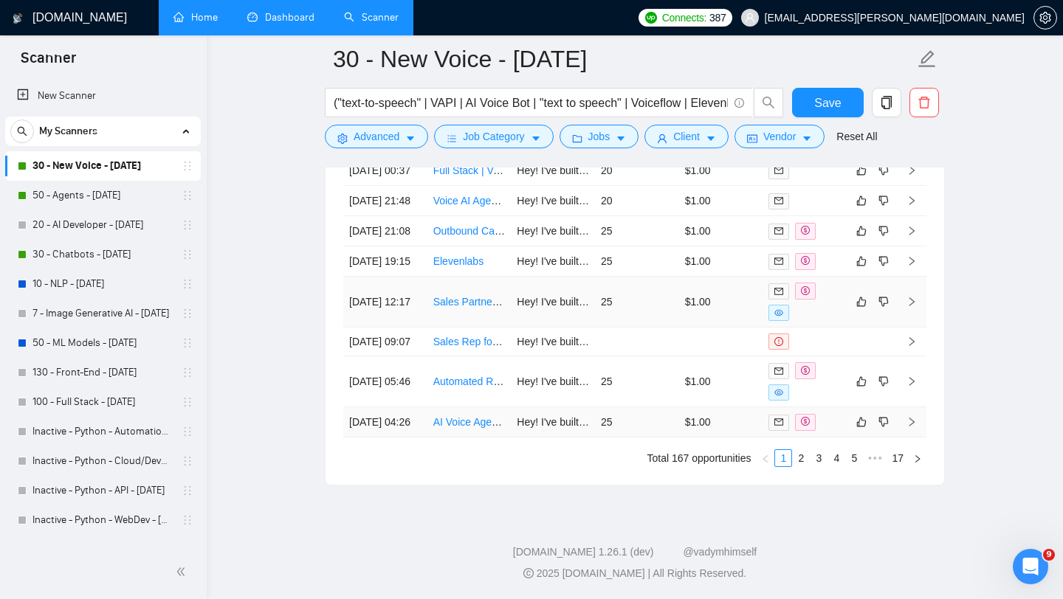
scroll to position [4242, 0]
click at [799, 460] on link "2" at bounding box center [801, 458] width 16 height 16
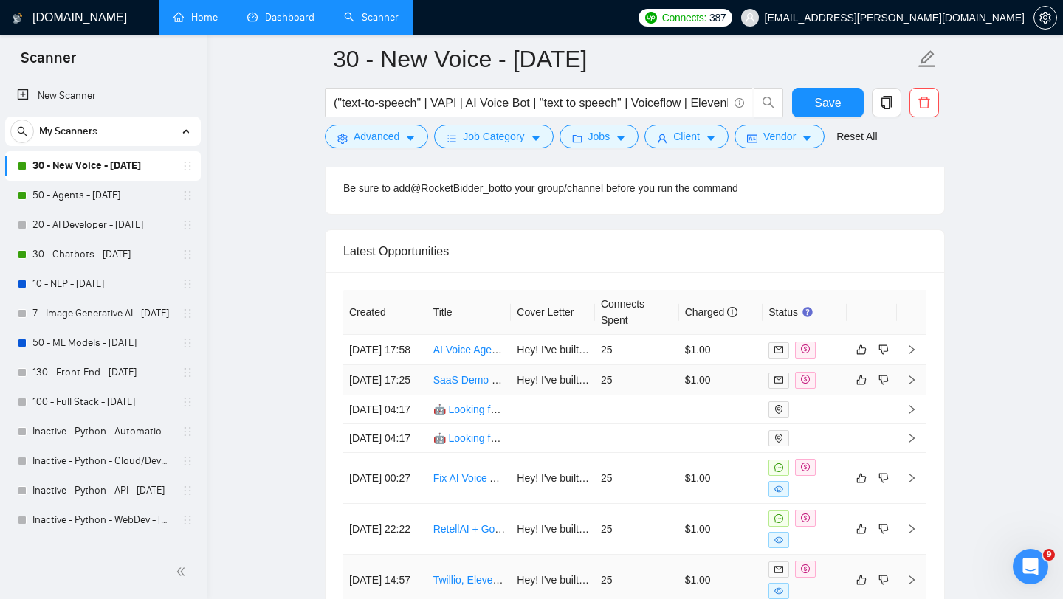
scroll to position [3870, 0]
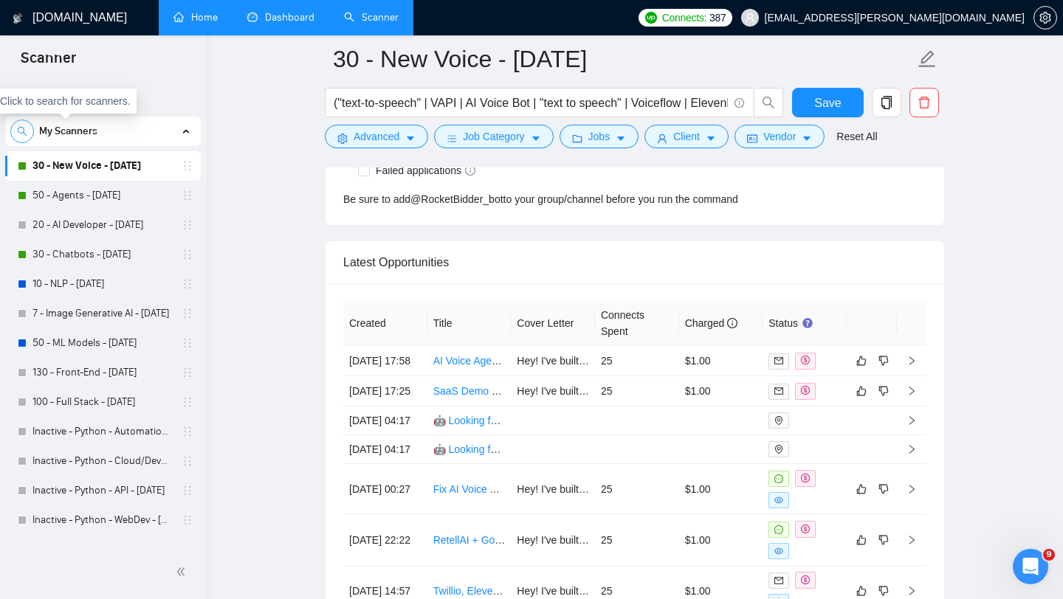
click at [21, 128] on icon "search" at bounding box center [22, 131] width 10 height 10
click at [267, 22] on link "Dashboard" at bounding box center [280, 17] width 67 height 13
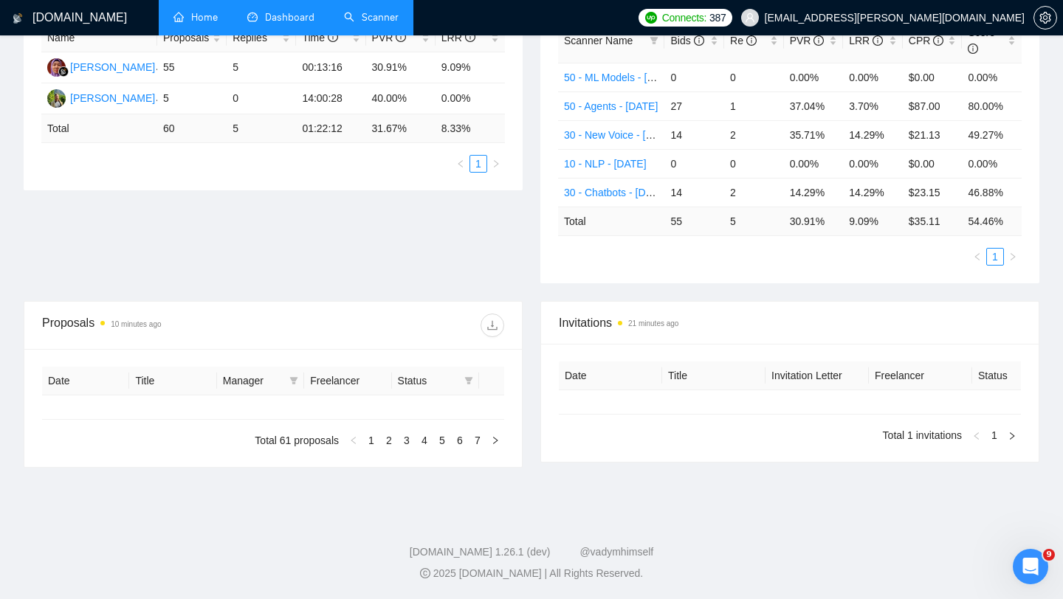
type input "[DATE]"
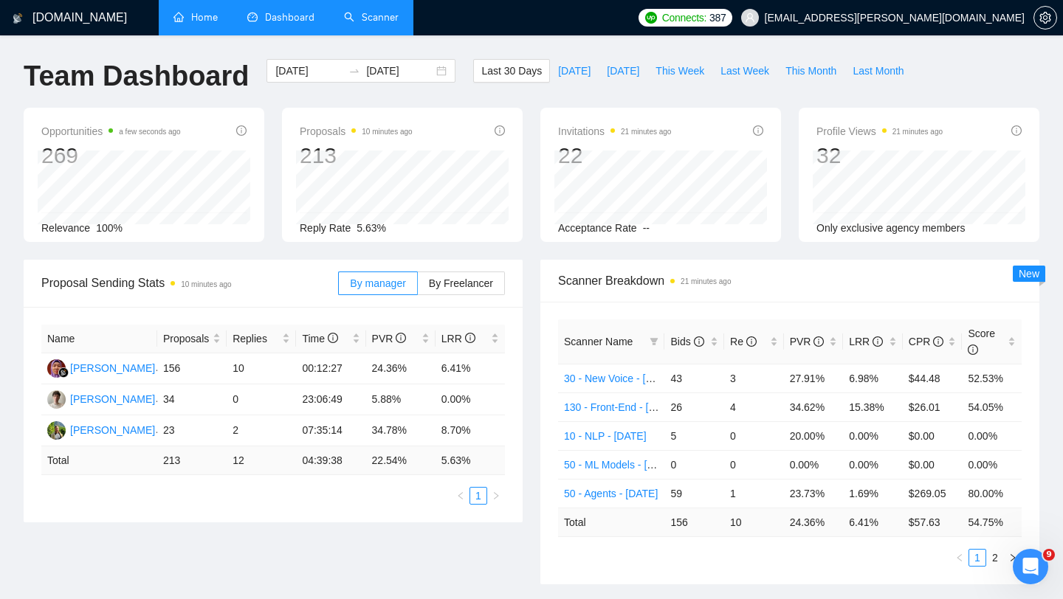
click at [351, 12] on link "Scanner" at bounding box center [371, 17] width 55 height 13
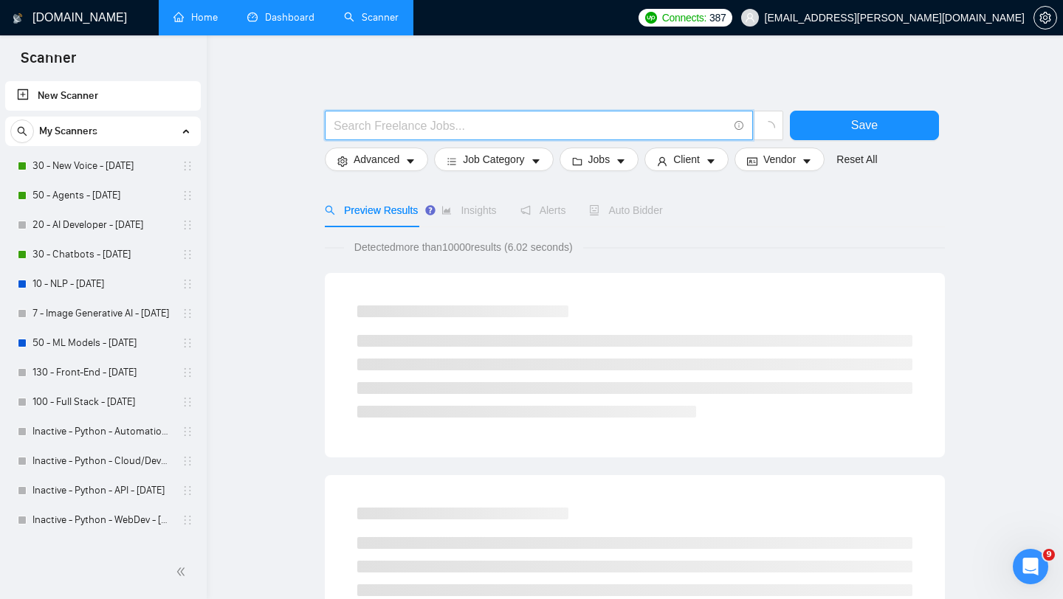
click at [379, 133] on input "text" at bounding box center [531, 126] width 394 height 18
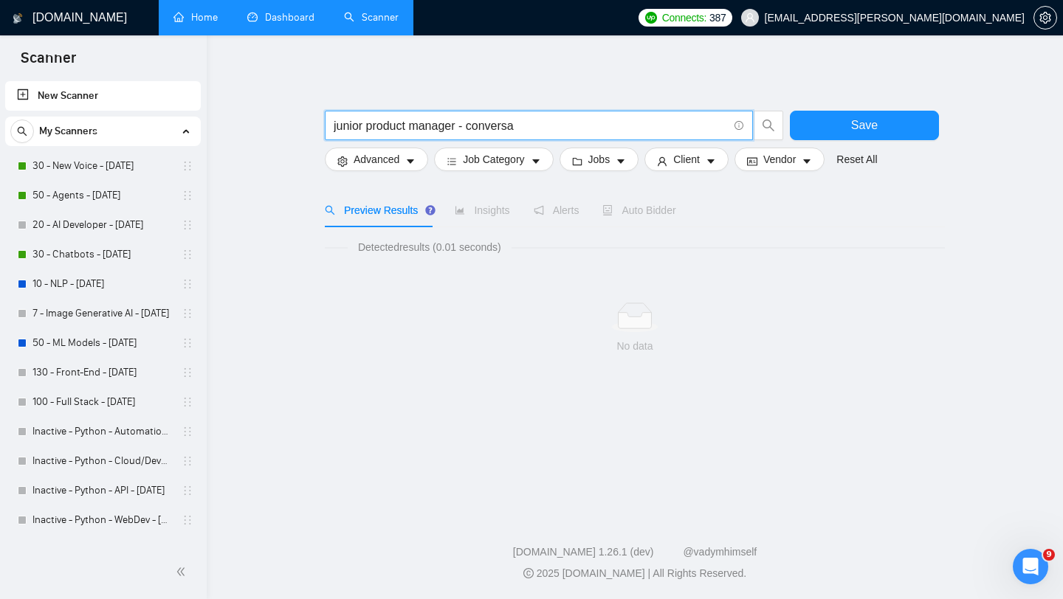
click at [484, 122] on input "junior product manager - conversa" at bounding box center [531, 126] width 394 height 18
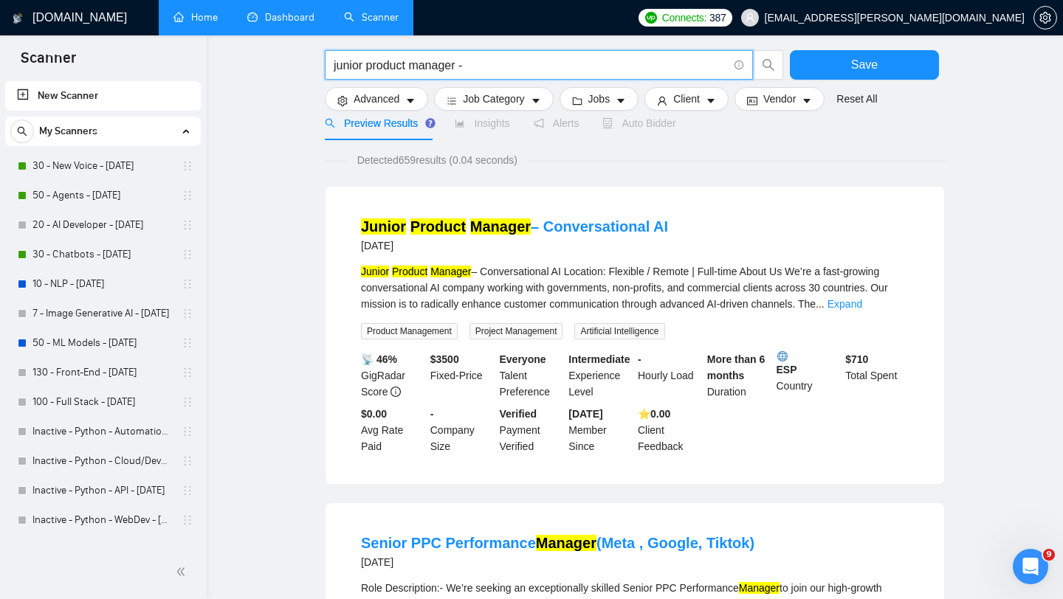
scroll to position [96, 0]
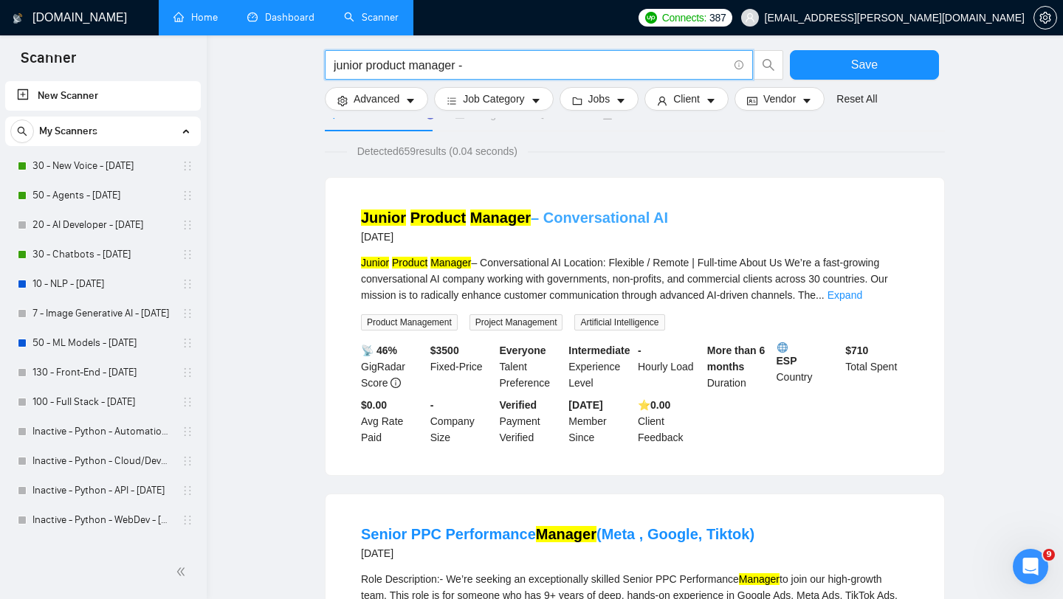
type input "junior product manager -"
click at [520, 216] on mark "Manager" at bounding box center [500, 218] width 61 height 16
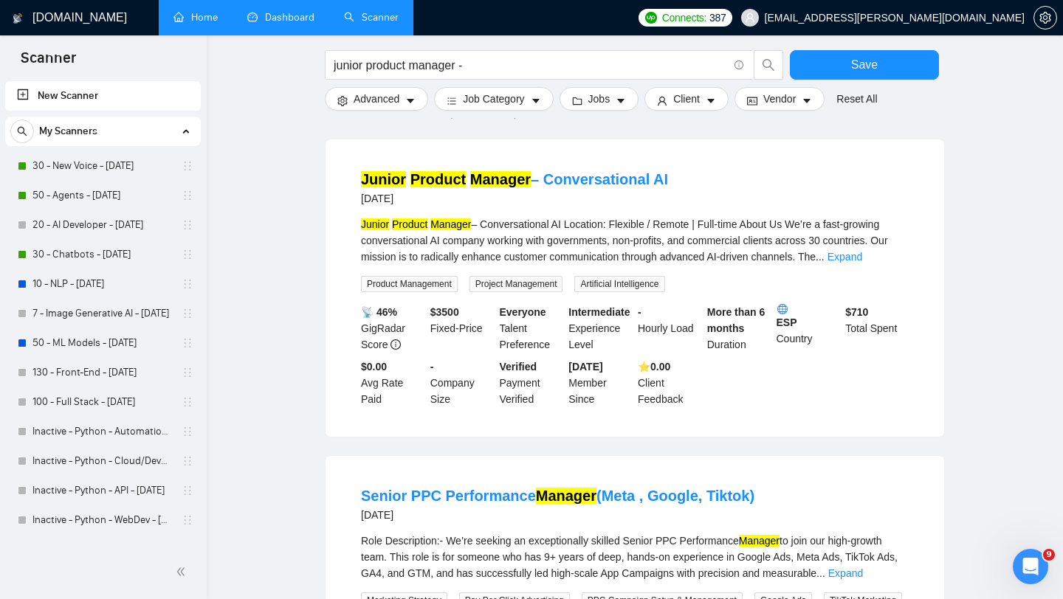
scroll to position [109, 0]
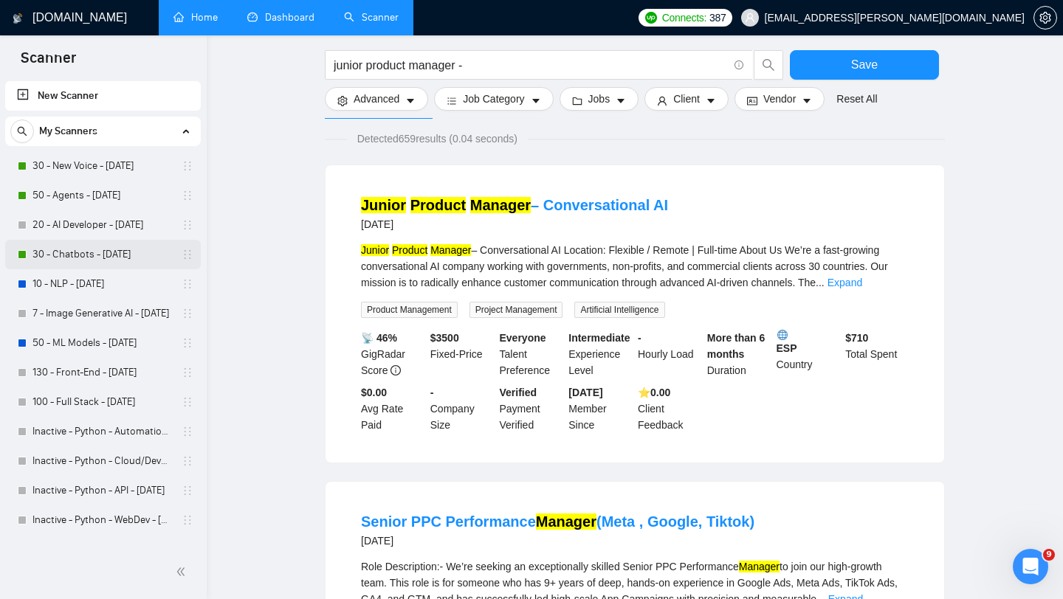
click at [124, 251] on link "30 - Chatbots - [DATE]" at bounding box center [102, 255] width 140 height 30
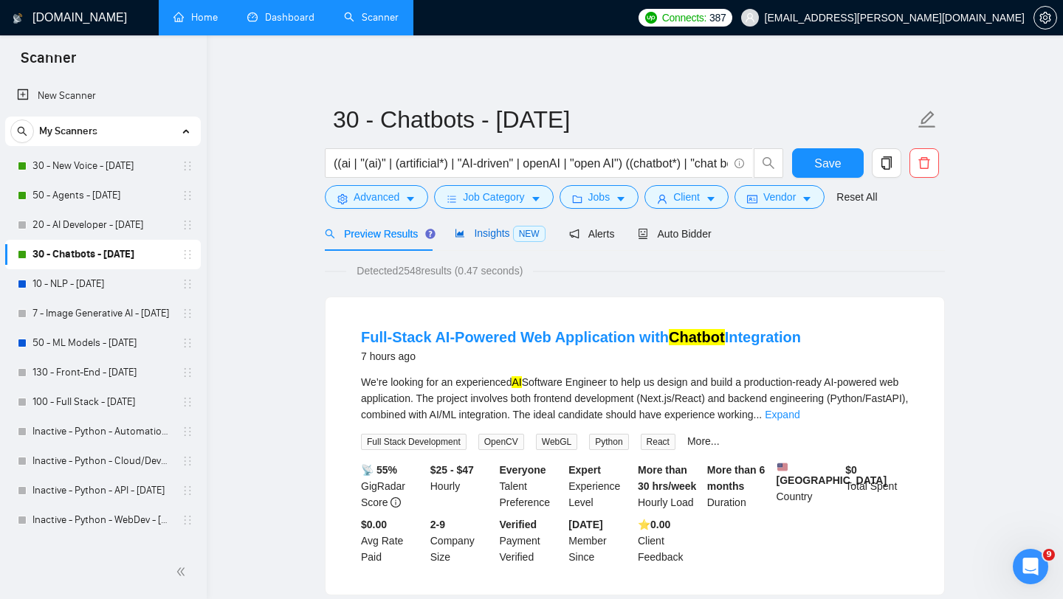
click at [486, 228] on span "Insights NEW" at bounding box center [500, 233] width 90 height 12
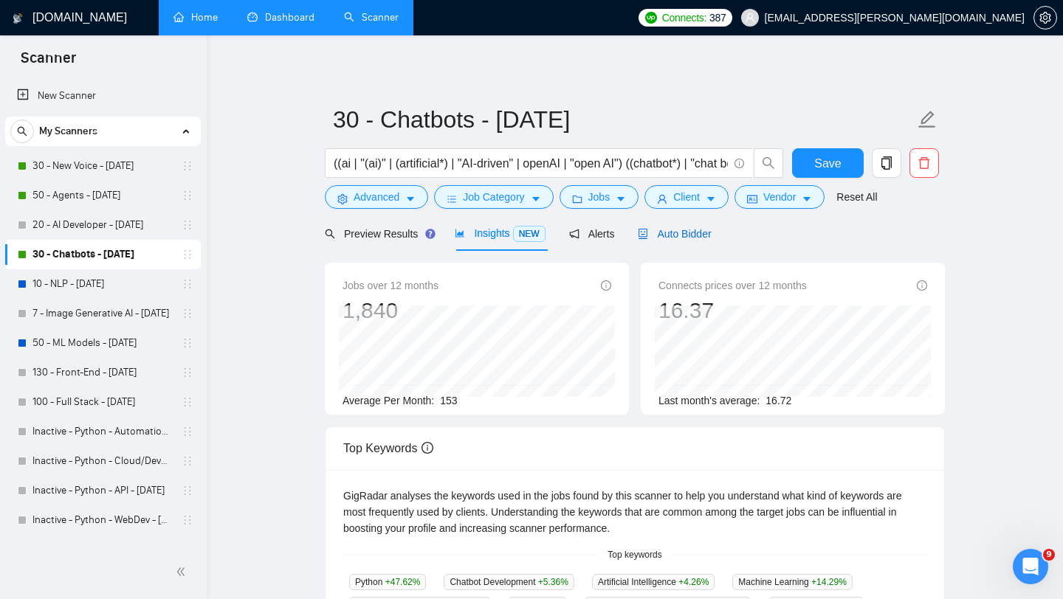
click at [690, 229] on span "Auto Bidder" at bounding box center [674, 234] width 73 height 12
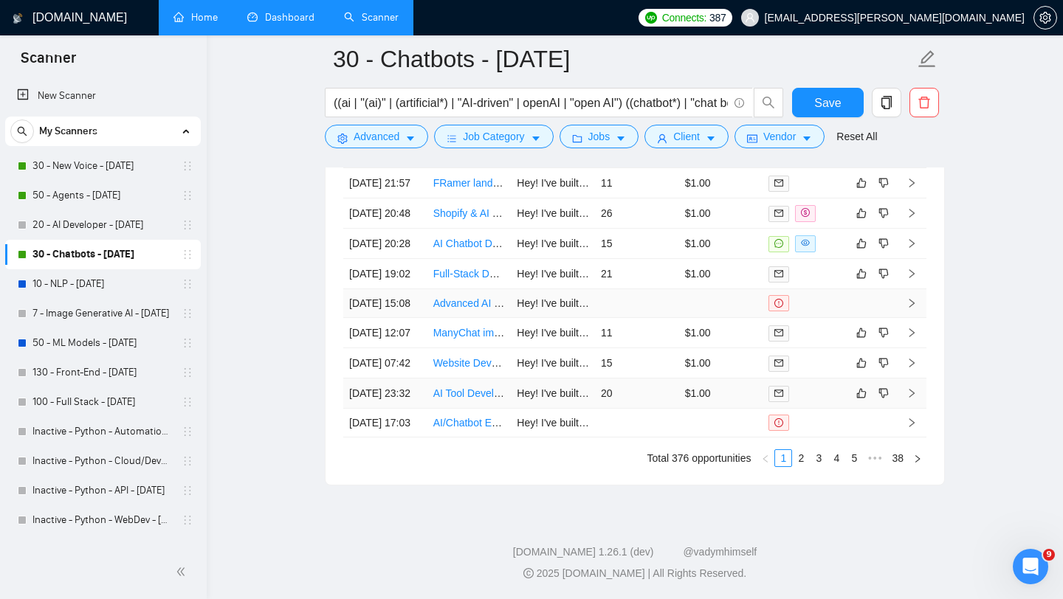
scroll to position [4278, 0]
click at [804, 457] on link "2" at bounding box center [801, 458] width 16 height 16
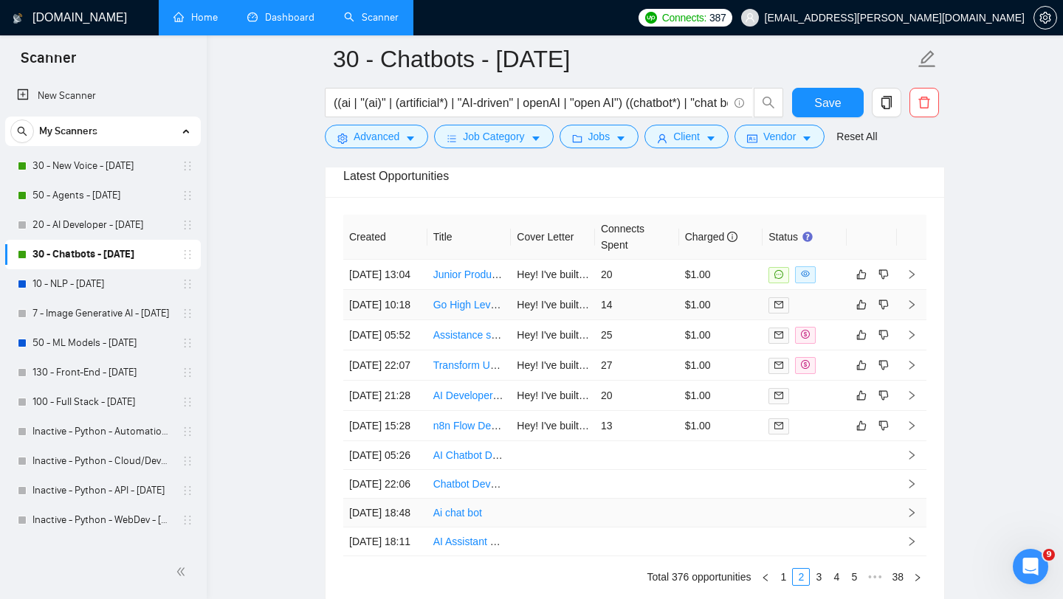
scroll to position [3992, 0]
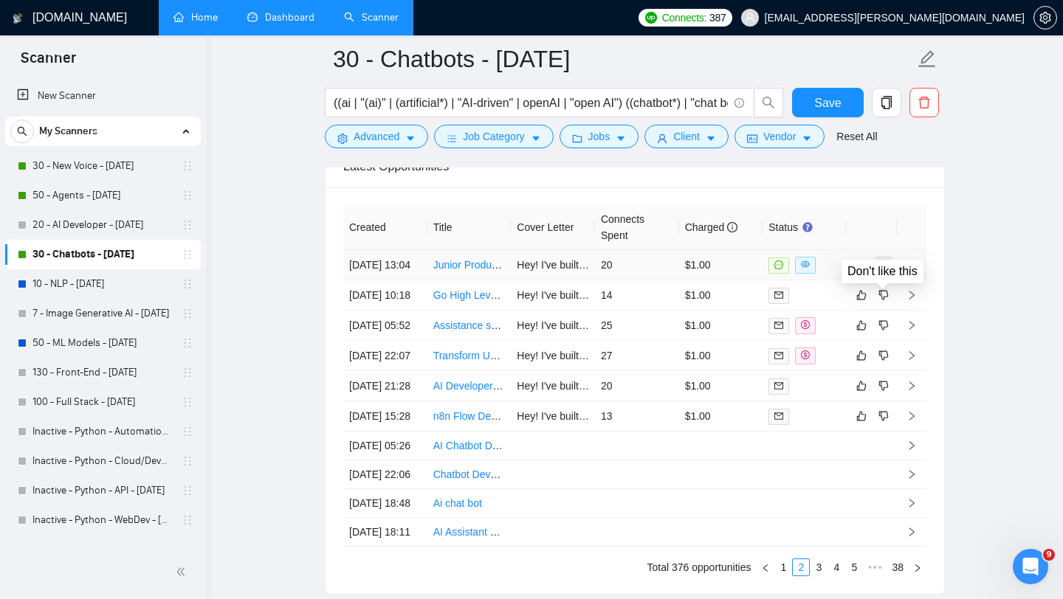
click at [885, 271] on icon "dislike" at bounding box center [884, 265] width 10 height 12
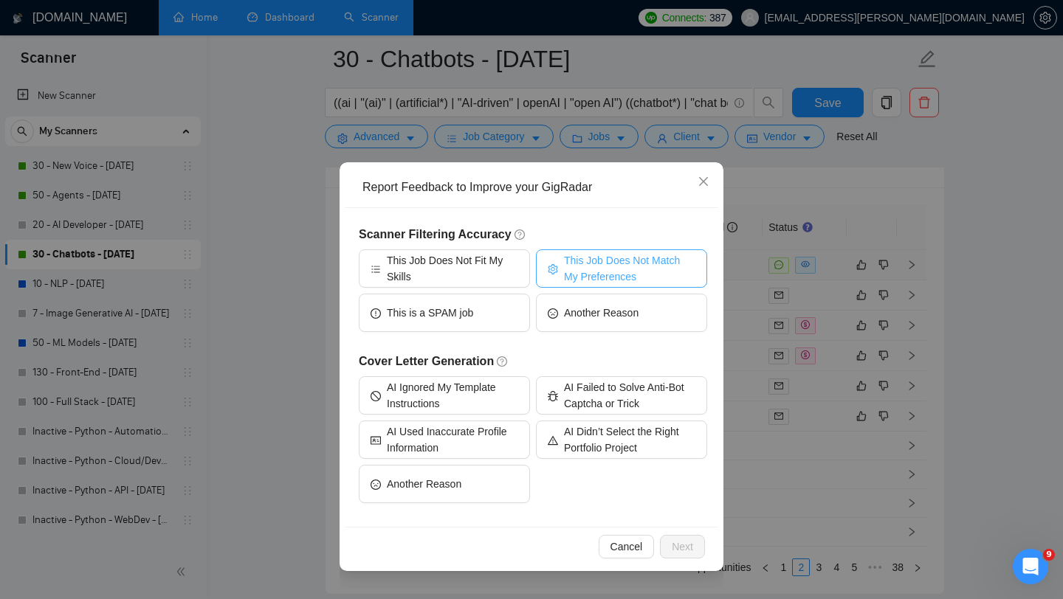
click at [630, 264] on span "This Job Does Not Match My Preferences" at bounding box center [629, 268] width 131 height 32
click at [677, 543] on span "Next" at bounding box center [682, 547] width 21 height 16
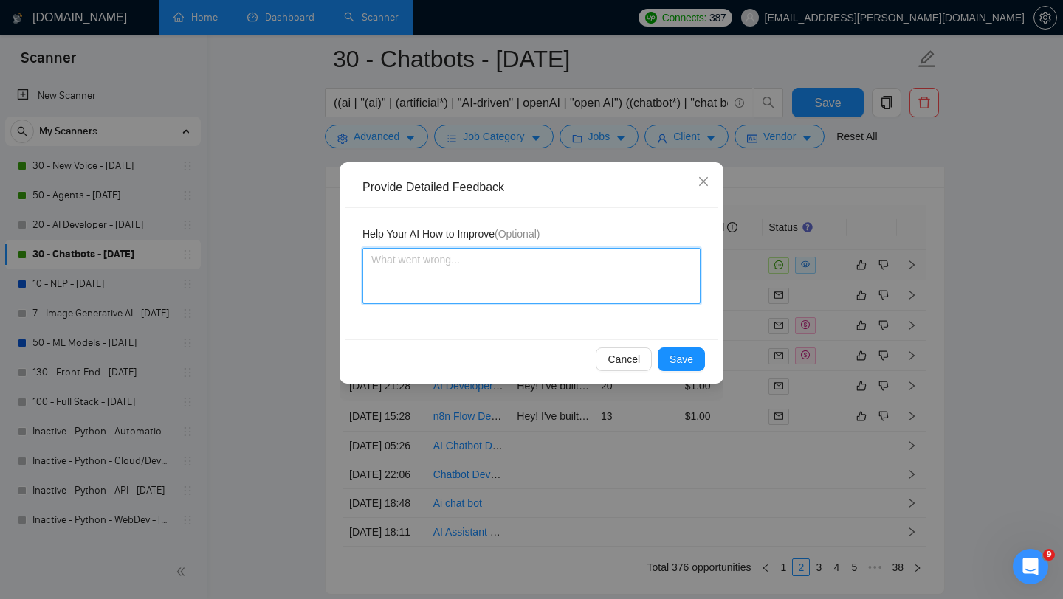
click at [463, 290] on textarea at bounding box center [531, 276] width 338 height 56
type textarea "J"
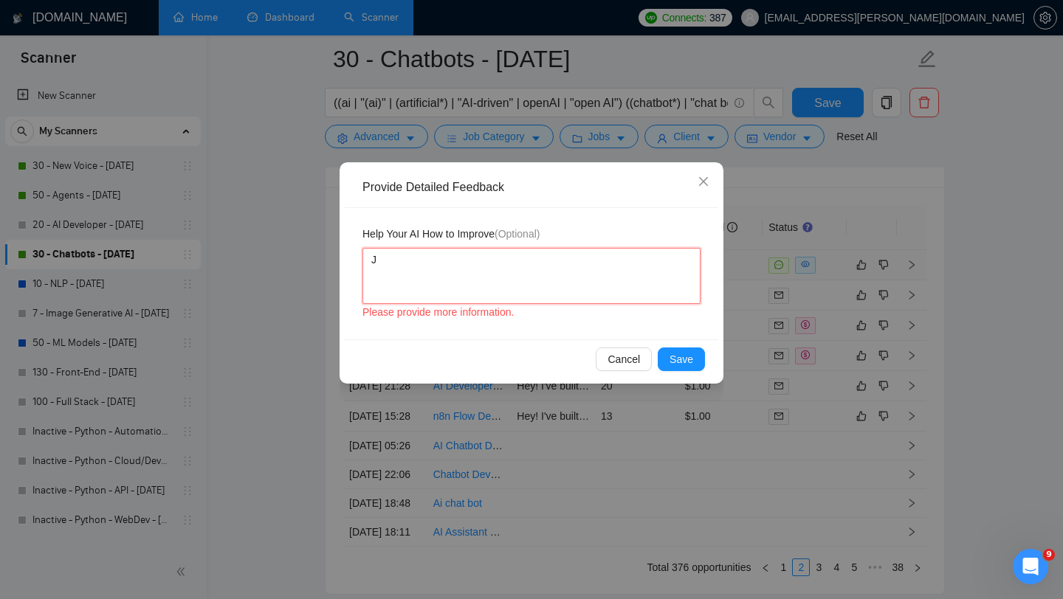
type textarea "Ju"
type textarea "Jun"
type textarea "Juni"
type textarea "Junio"
type textarea "Junior"
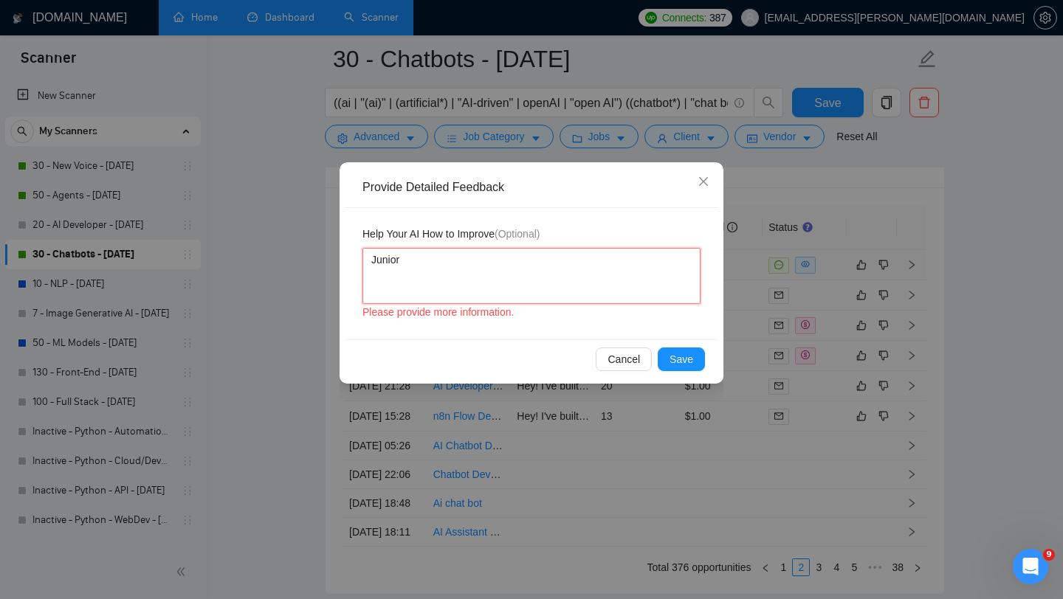
type textarea "Junio"
type textarea "Juni"
type textarea "Jun"
type textarea "Ju"
type textarea "J"
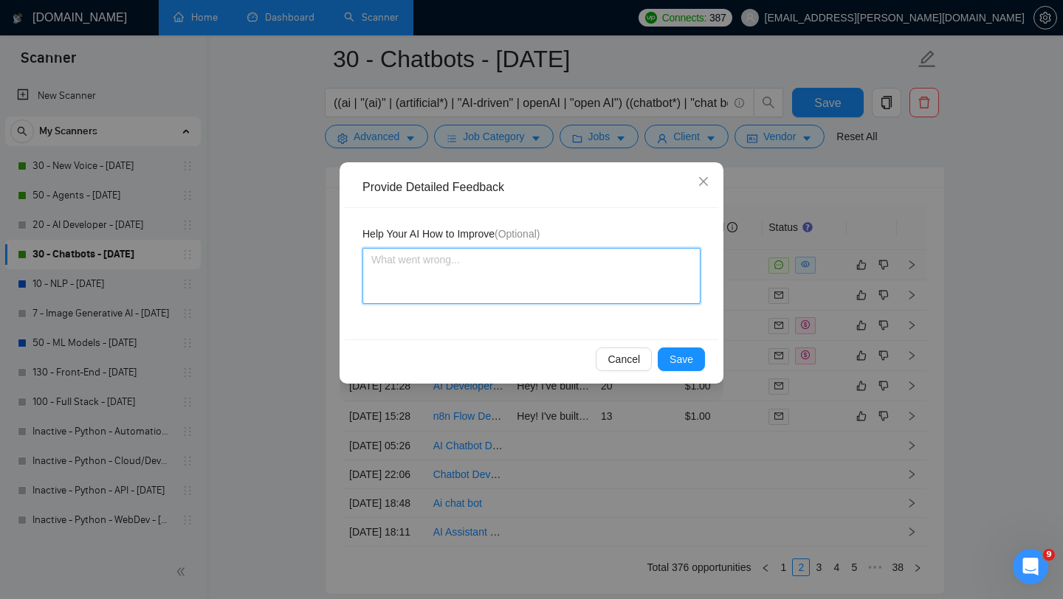
type textarea "I"
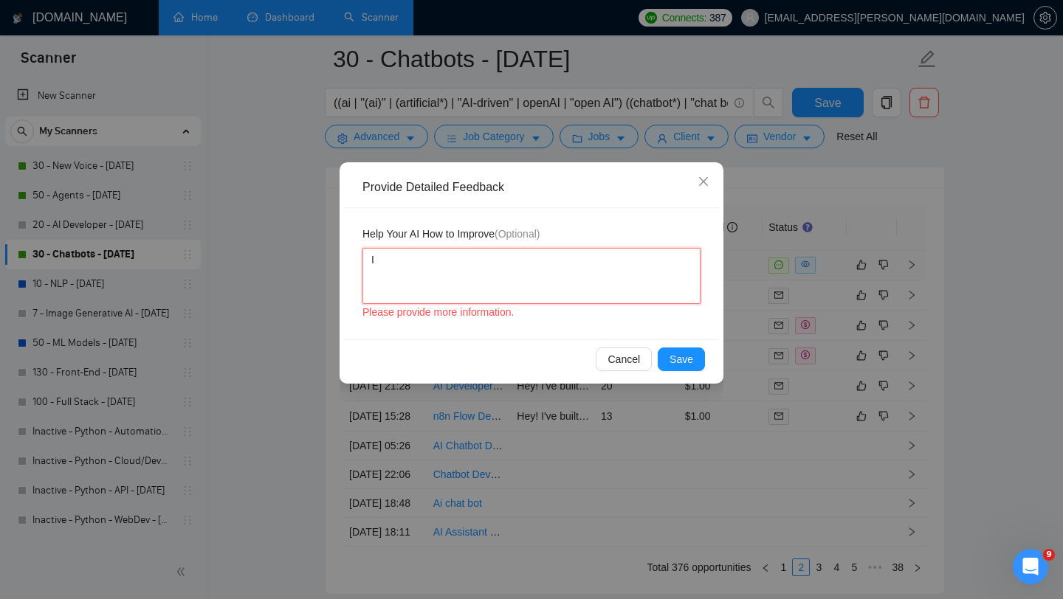
type textarea "I'"
type textarea "I'm"
type textarea "I'm n"
type textarea "I'm no"
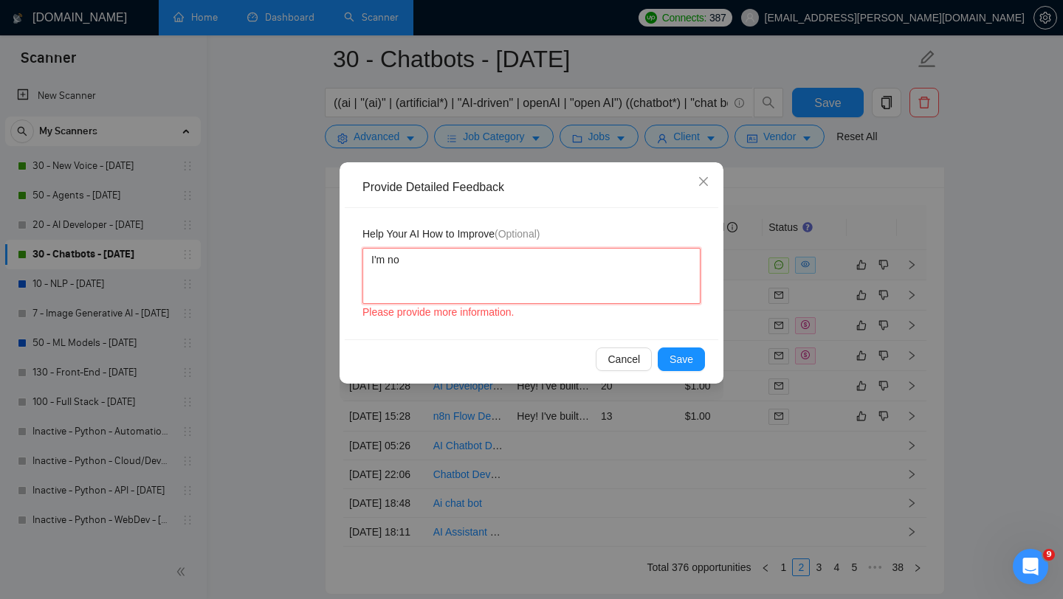
type textarea "I'm not"
type textarea "I'm not l"
type textarea "I'm not lo"
type textarea "I'm not loo"
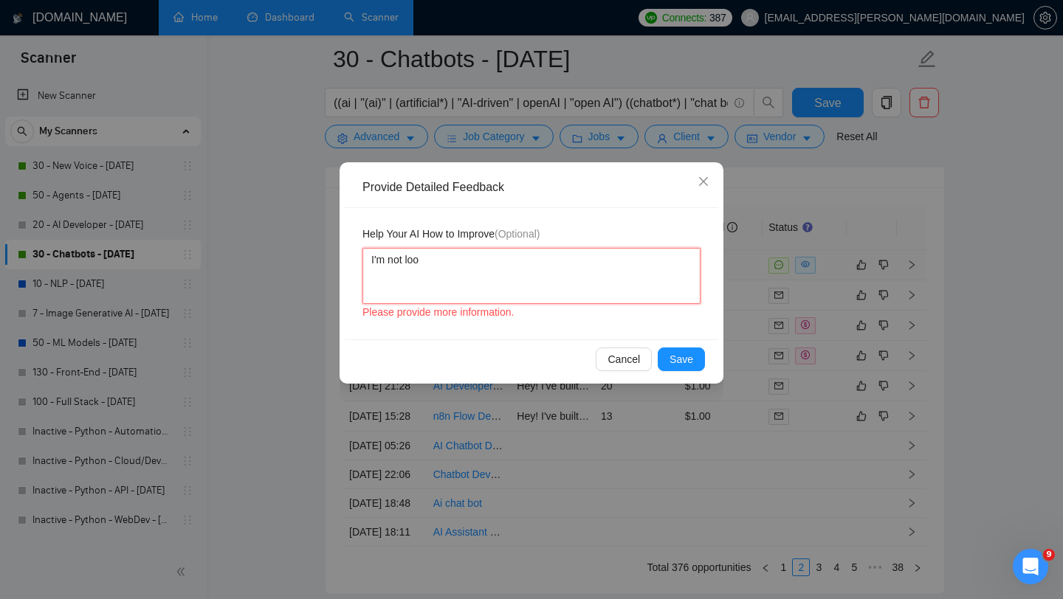
type textarea "I'm not look"
type textarea "I'm not looki"
type textarea "I'm not lookin"
type textarea "I'm not looking"
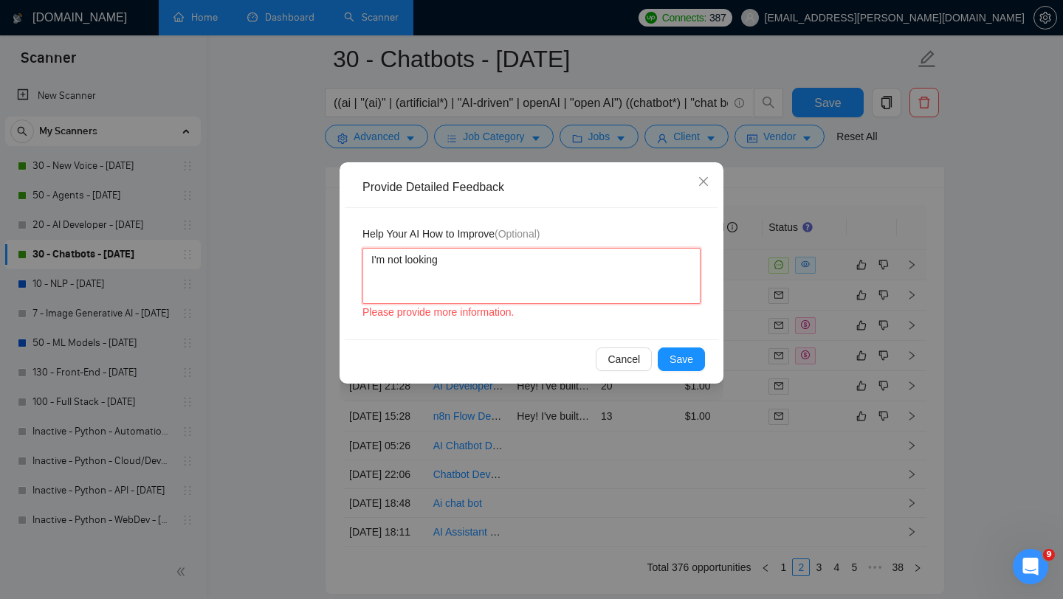
type textarea "I'm not looking f"
type textarea "I'm not looking fo"
type textarea "I'm not looking for"
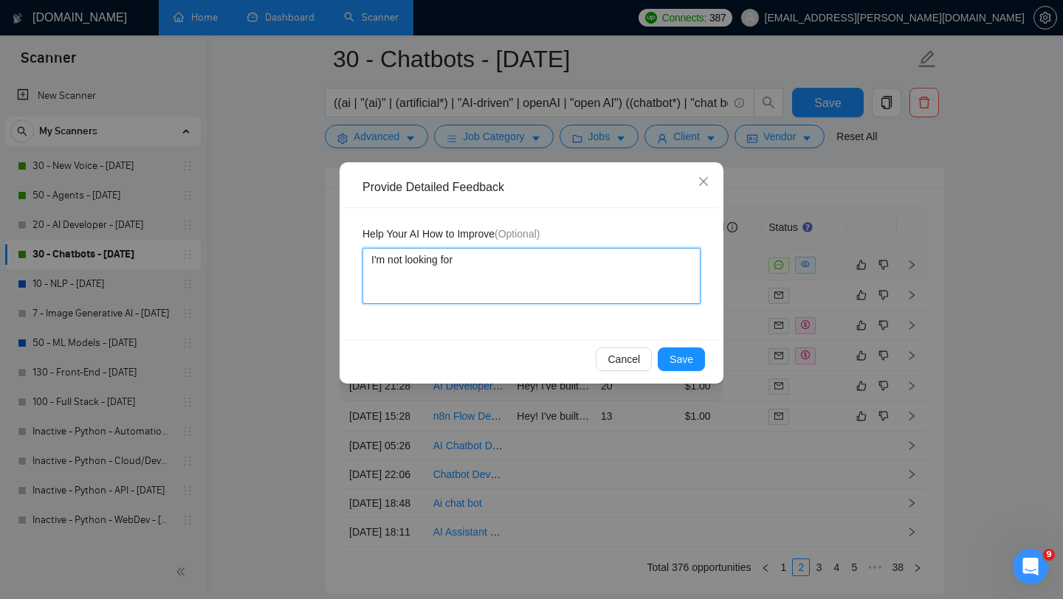
type textarea "I'm not looking for J"
type textarea "I'm not looking for Ju"
type textarea "I'm not looking for Jun"
type textarea "I'm not looking for Juni"
type textarea "I'm not looking for [PERSON_NAME]"
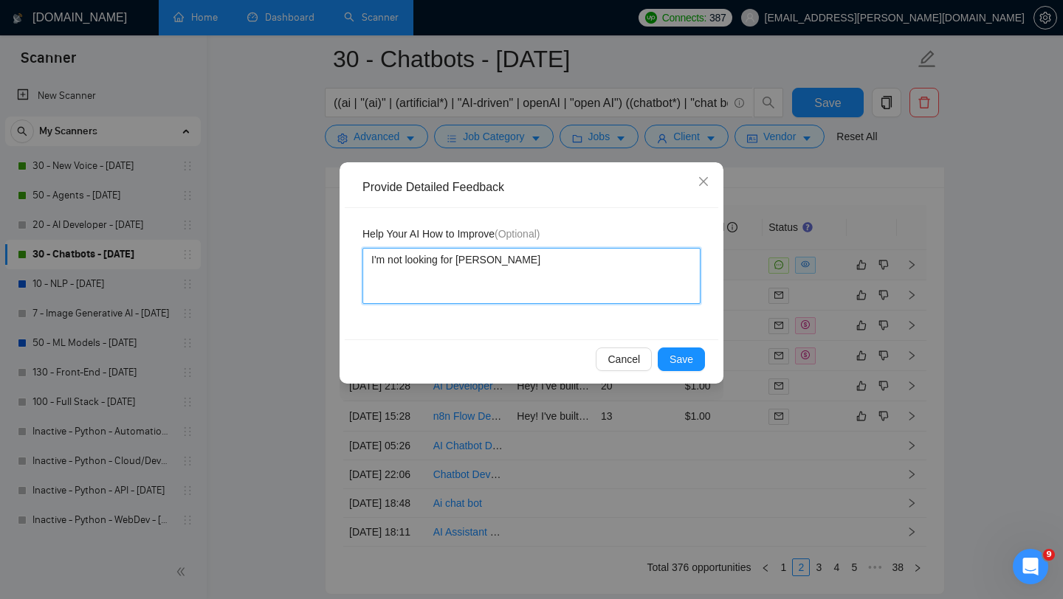
type textarea "I'm not looking for Junior"
type textarea "I'm not looking for Junior r"
type textarea "I'm not looking for Junior ro"
type textarea "I'm not looking for Junior rol"
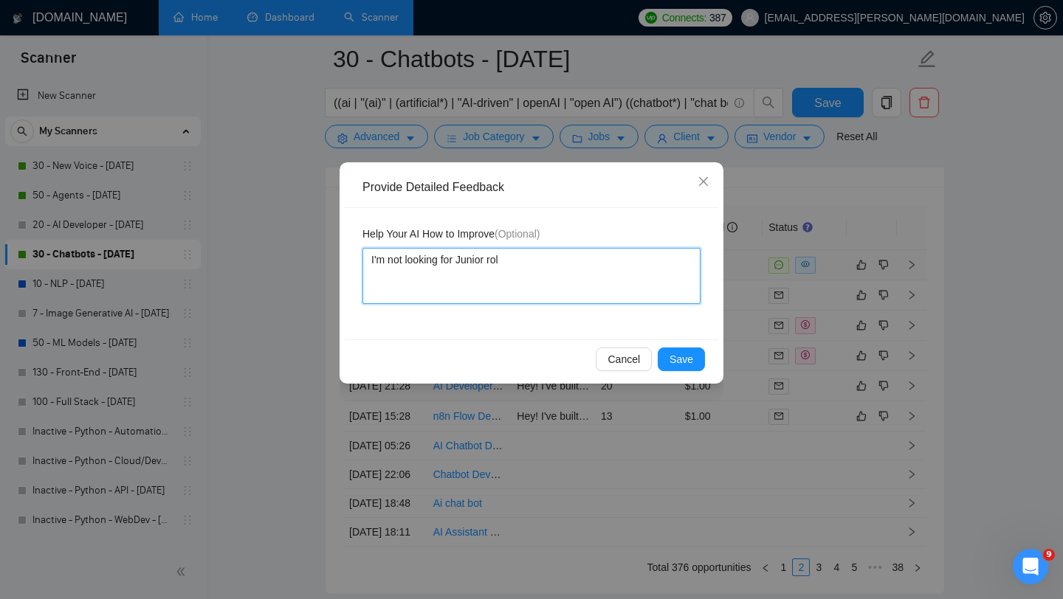
type textarea "I'm not looking for Junior role"
type textarea "I'm not looking for Junior roles"
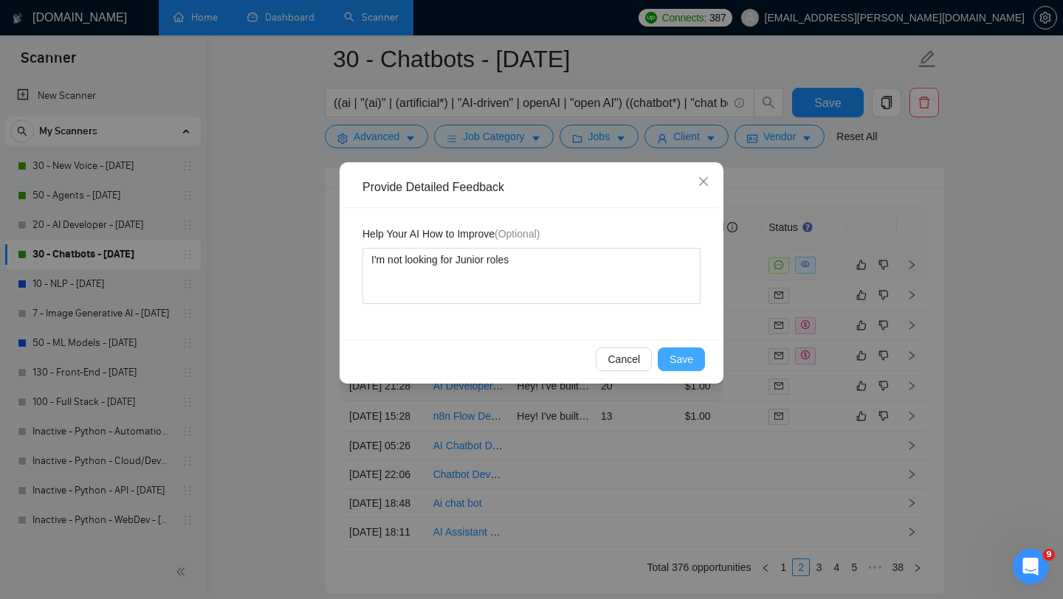
click at [682, 357] on span "Save" at bounding box center [682, 359] width 24 height 16
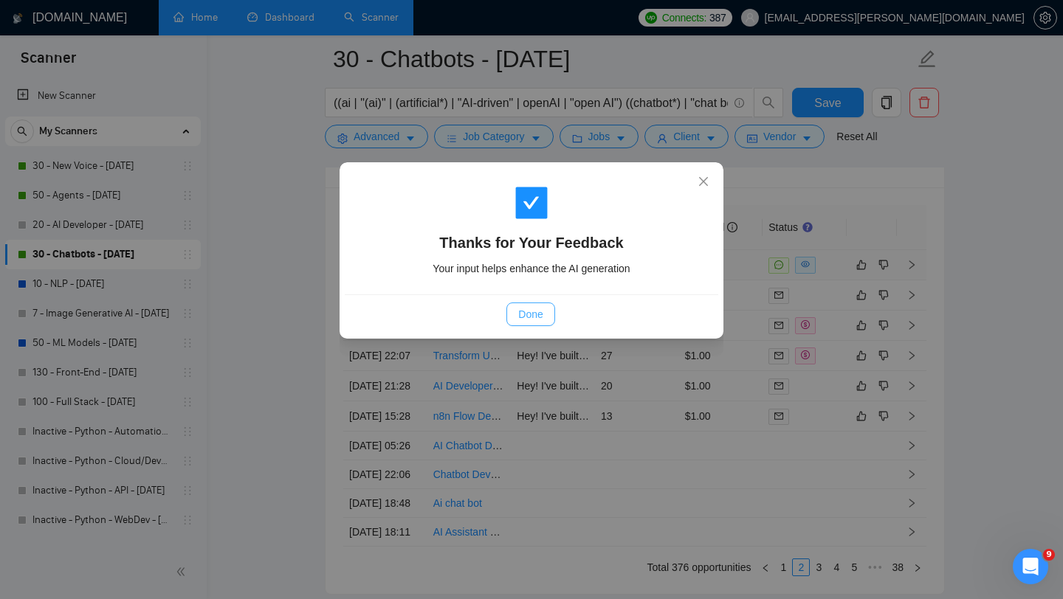
click at [526, 311] on span "Done" at bounding box center [530, 314] width 24 height 16
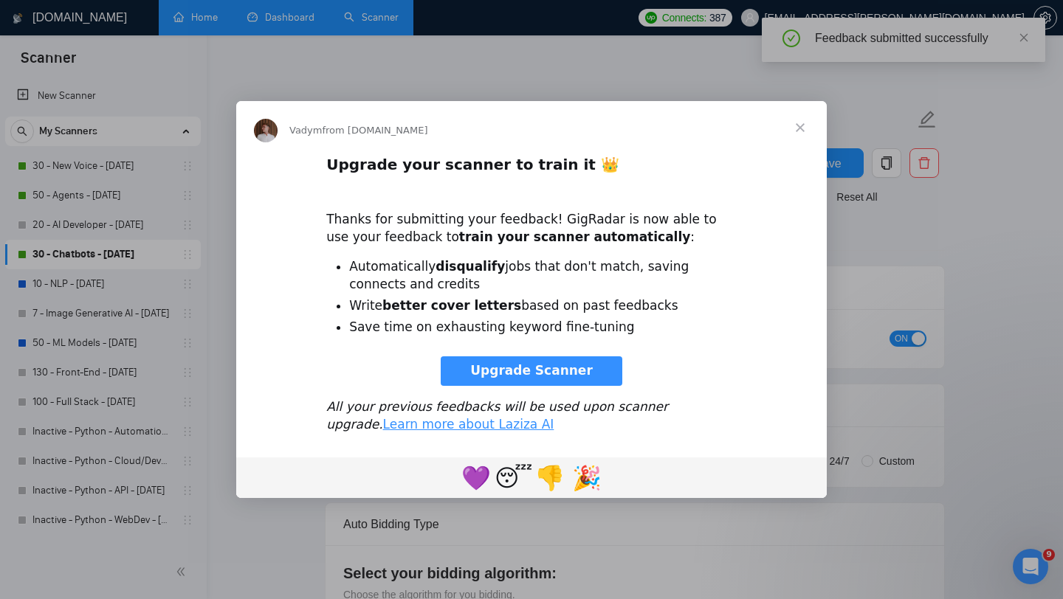
scroll to position [0, 0]
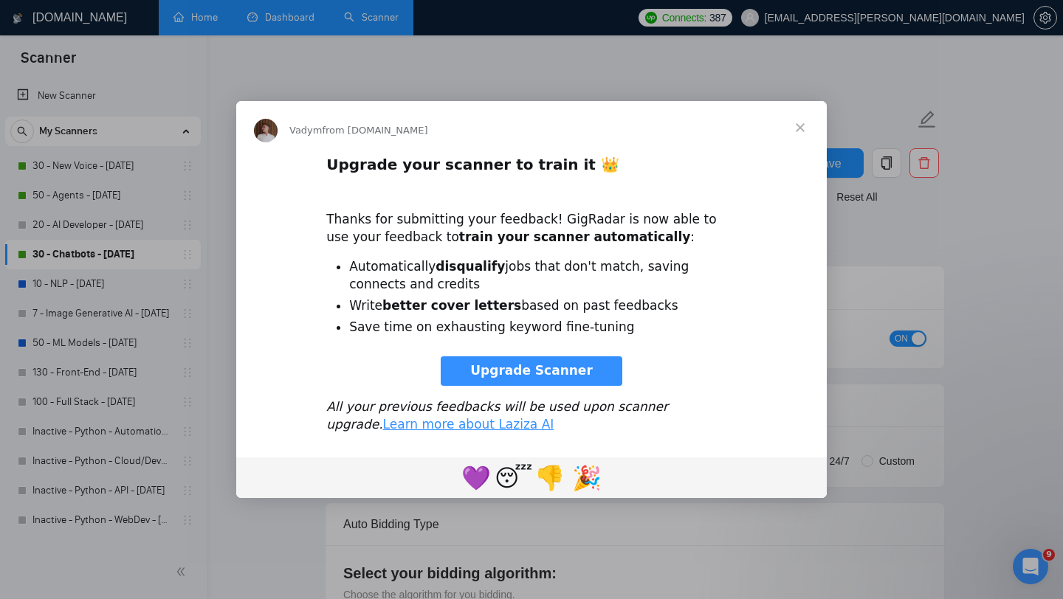
click at [798, 134] on span "Close" at bounding box center [800, 127] width 53 height 53
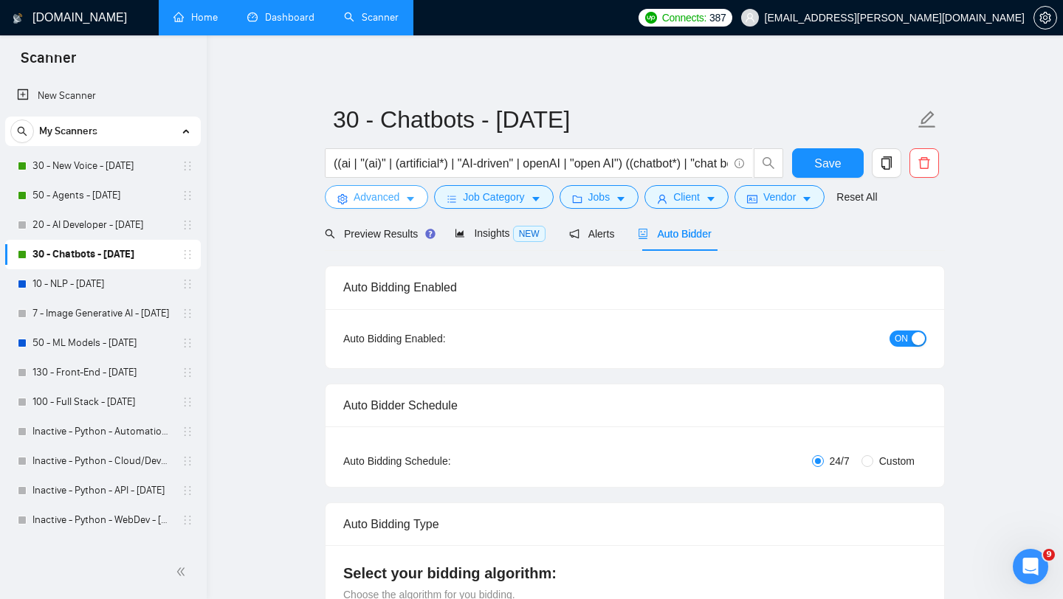
click at [388, 193] on span "Advanced" at bounding box center [377, 197] width 46 height 16
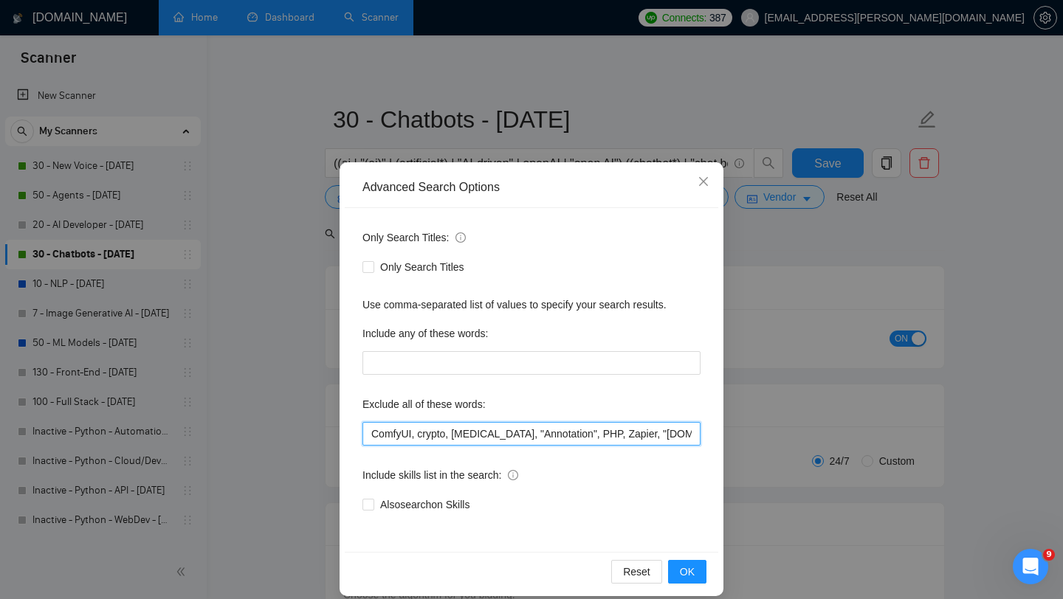
click at [422, 435] on input "ComfyUI, crypto, [MEDICAL_DATA], "Annotation", PHP, Zapier, "[DOMAIN_NAME]", CT…" at bounding box center [531, 434] width 338 height 24
click at [417, 435] on input "ComfyUI, crypto, [MEDICAL_DATA], "Annotation", PHP, Zapier, "[DOMAIN_NAME]", CT…" at bounding box center [531, 434] width 338 height 24
drag, startPoint x: 555, startPoint y: 433, endPoint x: 711, endPoint y: 440, distance: 155.9
click at [711, 440] on div "Only Search Titles: Only Search Titles Use comma-separated list of values to sp…" at bounding box center [532, 380] width 374 height 344
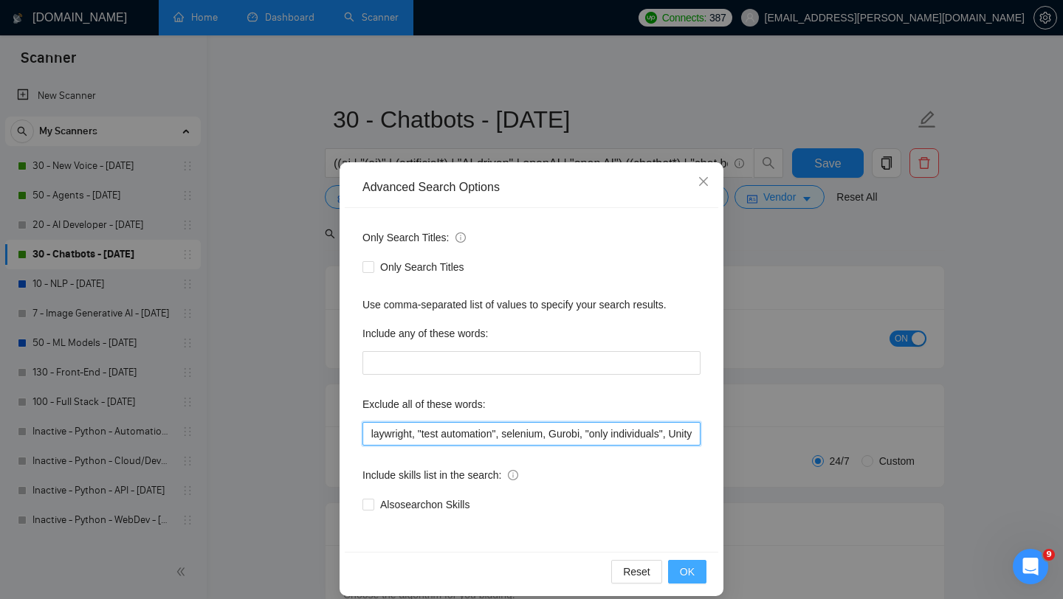
type input "ComfyUI, junior, crypto, [MEDICAL_DATA], "Annotation", PHP, Zapier, "[DOMAIN_NA…"
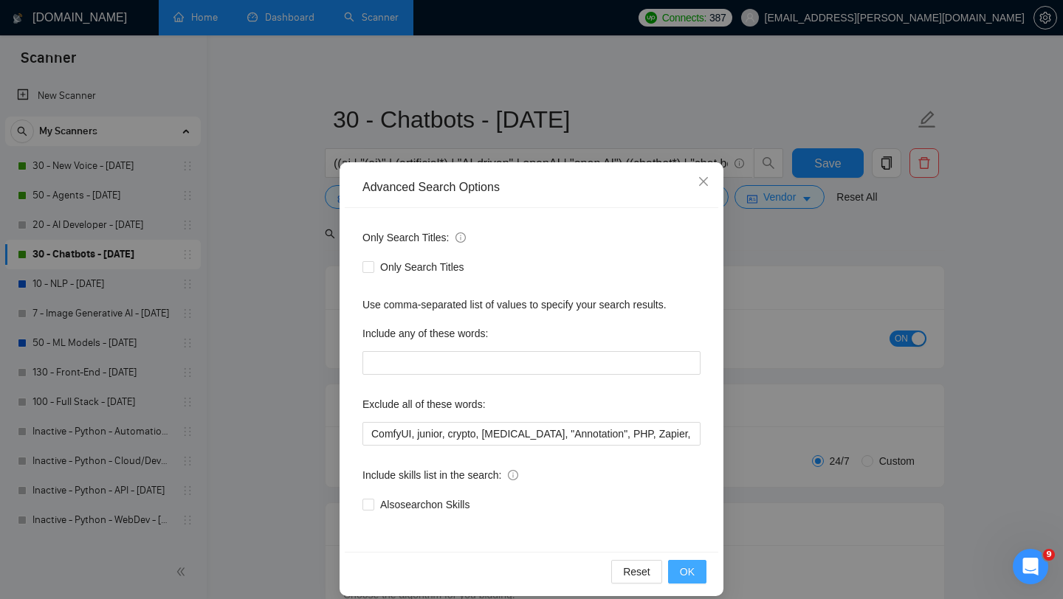
click at [694, 573] on span "OK" at bounding box center [687, 572] width 15 height 16
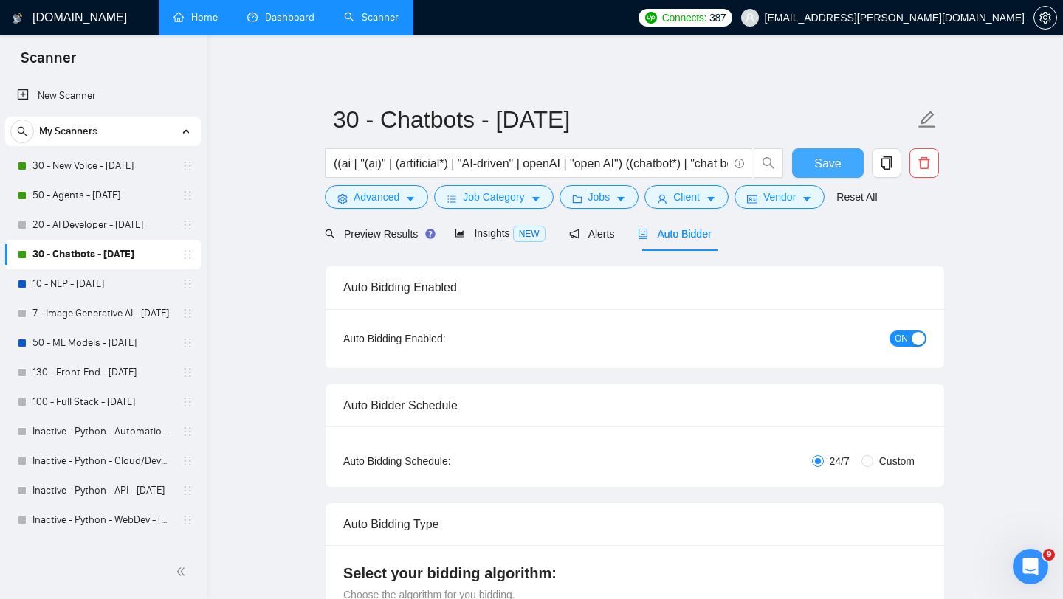
click at [837, 163] on span "Save" at bounding box center [827, 163] width 27 height 18
click at [127, 199] on link "50 - Agents - [DATE]" at bounding box center [102, 196] width 140 height 30
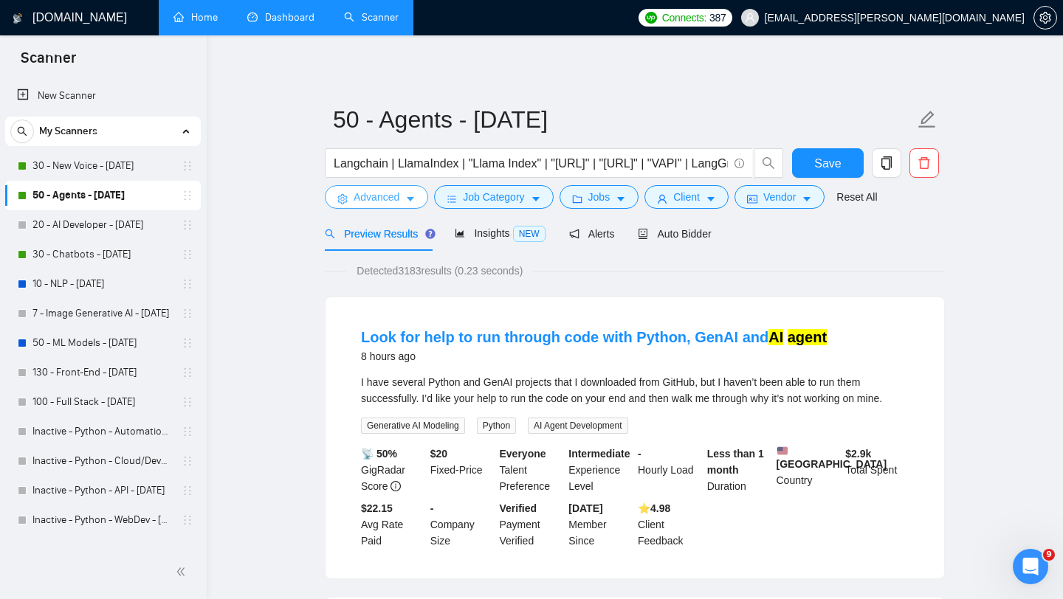
click at [388, 199] on span "Advanced" at bounding box center [377, 197] width 46 height 16
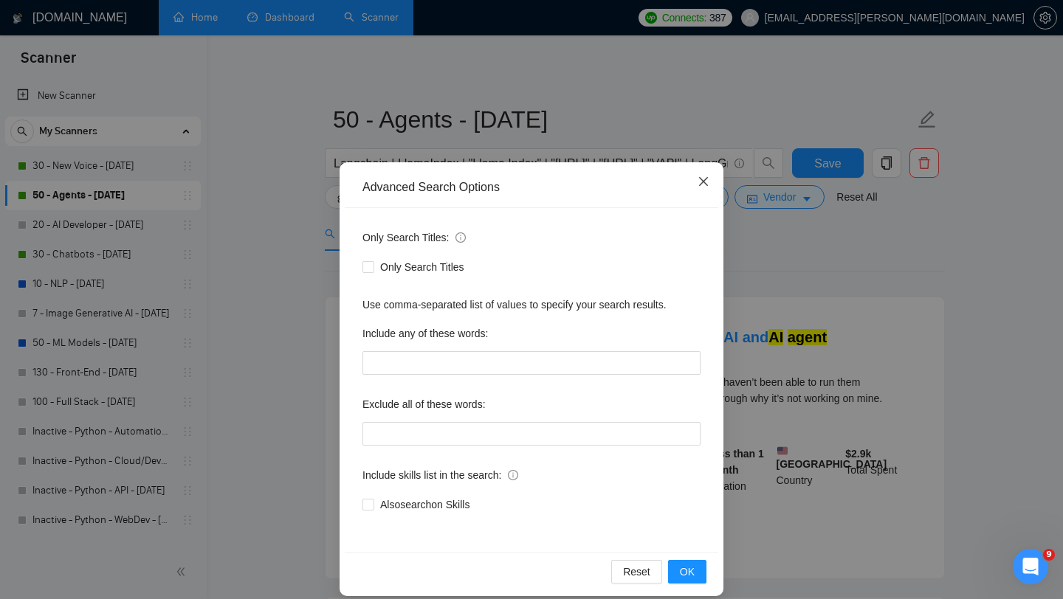
click at [701, 185] on icon "close" at bounding box center [703, 181] width 9 height 9
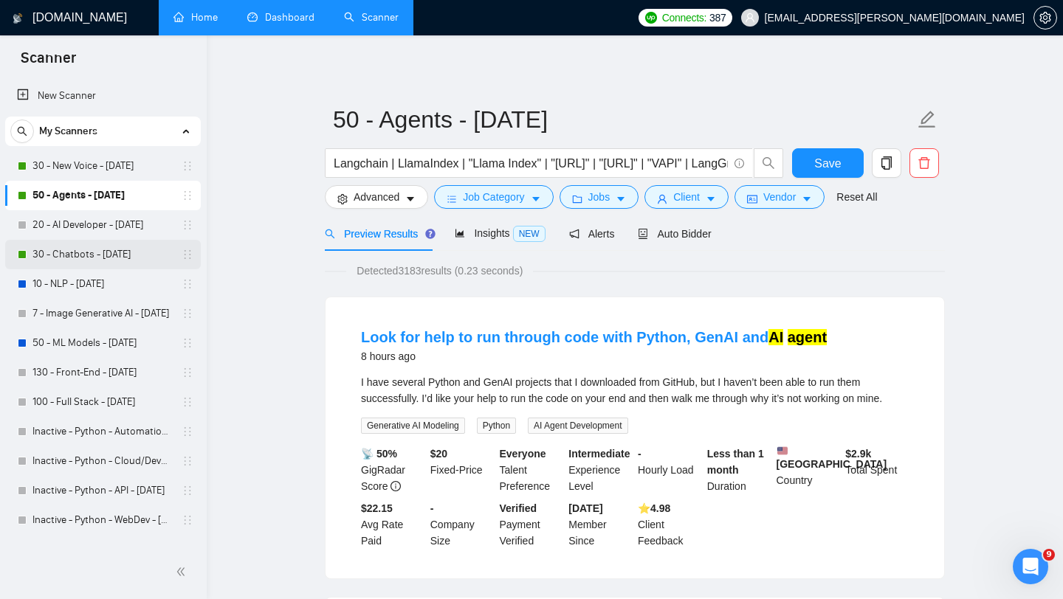
click at [97, 253] on link "30 - Chatbots - [DATE]" at bounding box center [102, 255] width 140 height 30
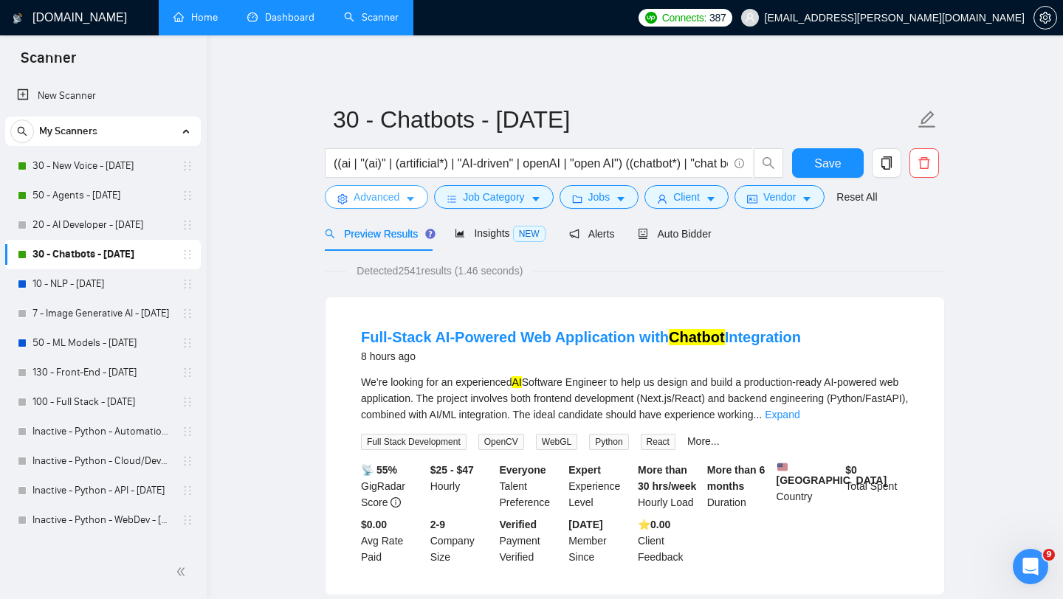
click at [365, 199] on span "Advanced" at bounding box center [377, 197] width 46 height 16
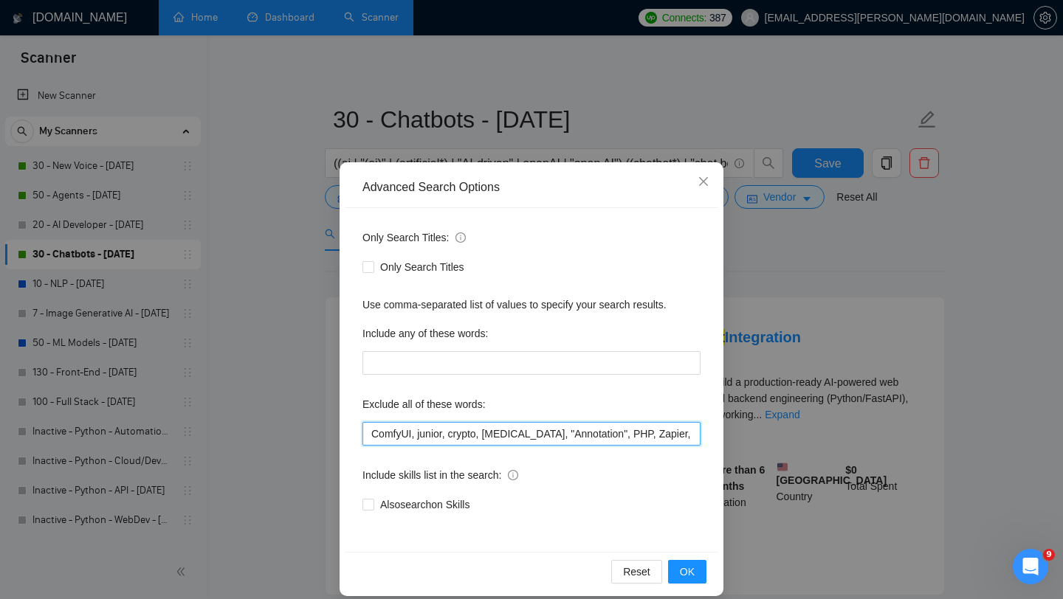
click at [432, 433] on input "ComfyUI, junior, crypto, [MEDICAL_DATA], "Annotation", PHP, Zapier, "[DOMAIN_NA…" at bounding box center [531, 434] width 338 height 24
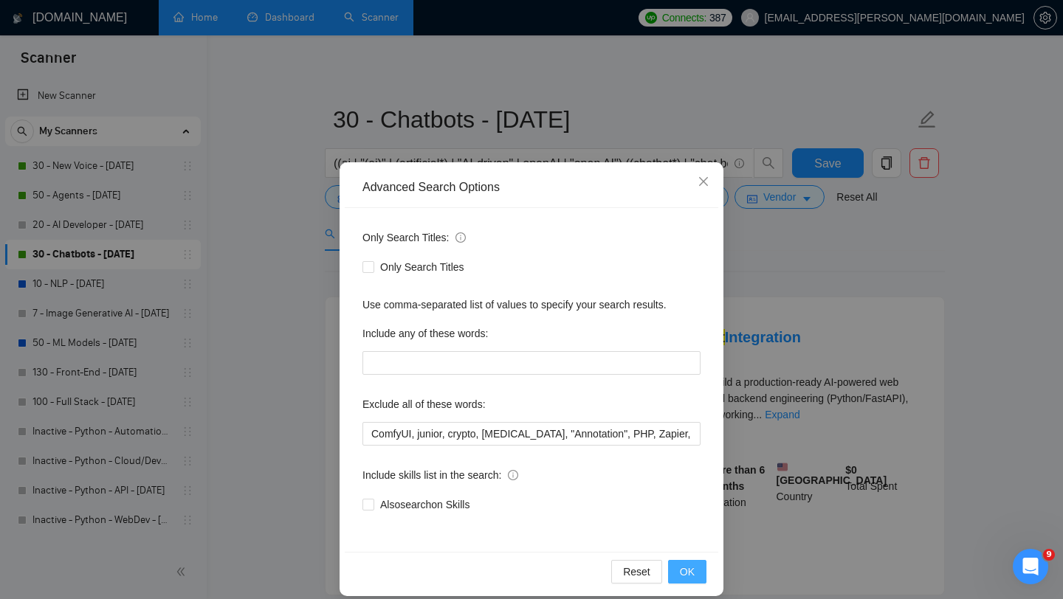
click at [682, 569] on span "OK" at bounding box center [687, 572] width 15 height 16
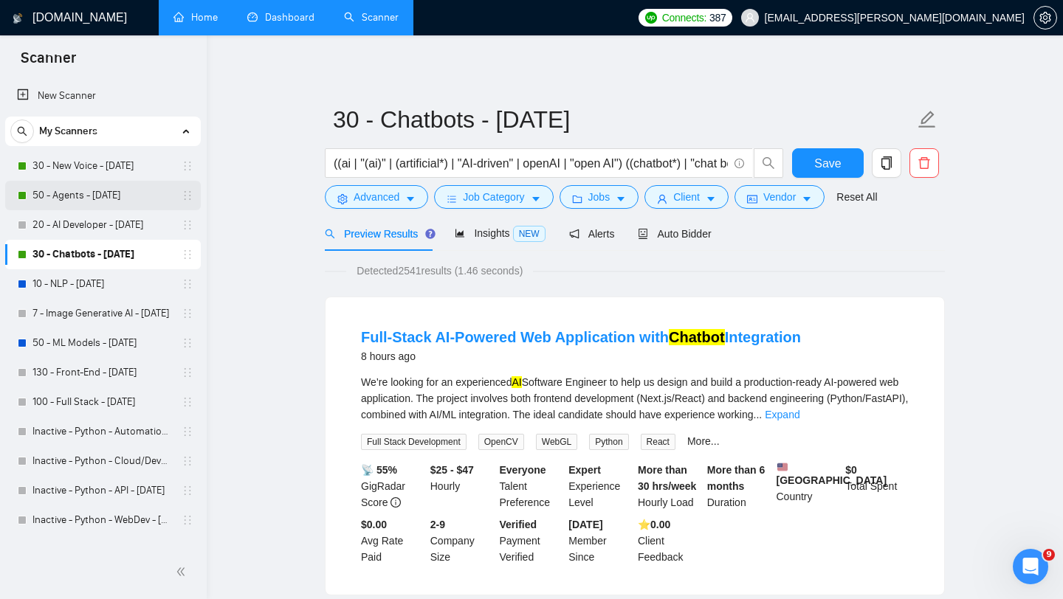
click at [97, 193] on link "50 - Agents - [DATE]" at bounding box center [102, 196] width 140 height 30
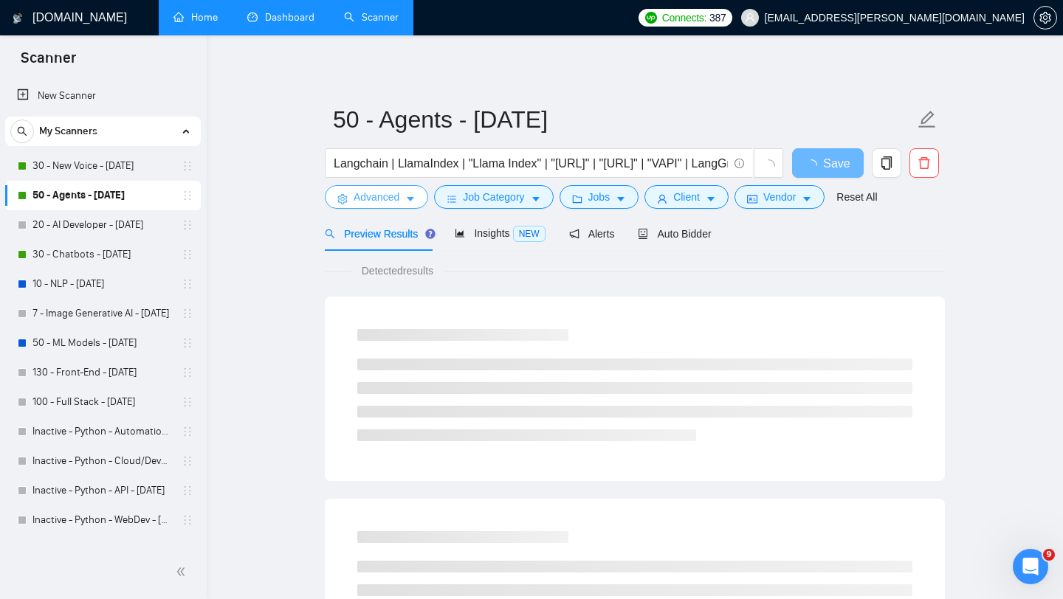
click at [382, 200] on span "Advanced" at bounding box center [377, 197] width 46 height 16
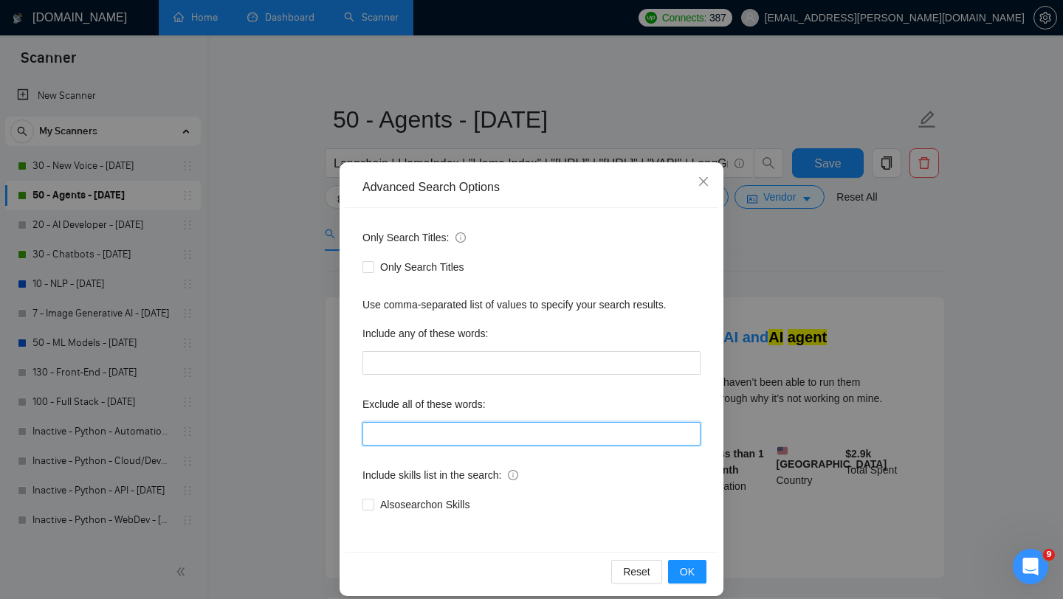
click at [446, 429] on input "text" at bounding box center [531, 434] width 338 height 24
paste input "ComfyUI, junior, crypto, [MEDICAL_DATA], "Annotation", PHP, Zapier, "[DOMAIN_NA…"
type input "ComfyUI, junior, crypto, [MEDICAL_DATA], "Annotation", PHP, Zapier, "[DOMAIN_NA…"
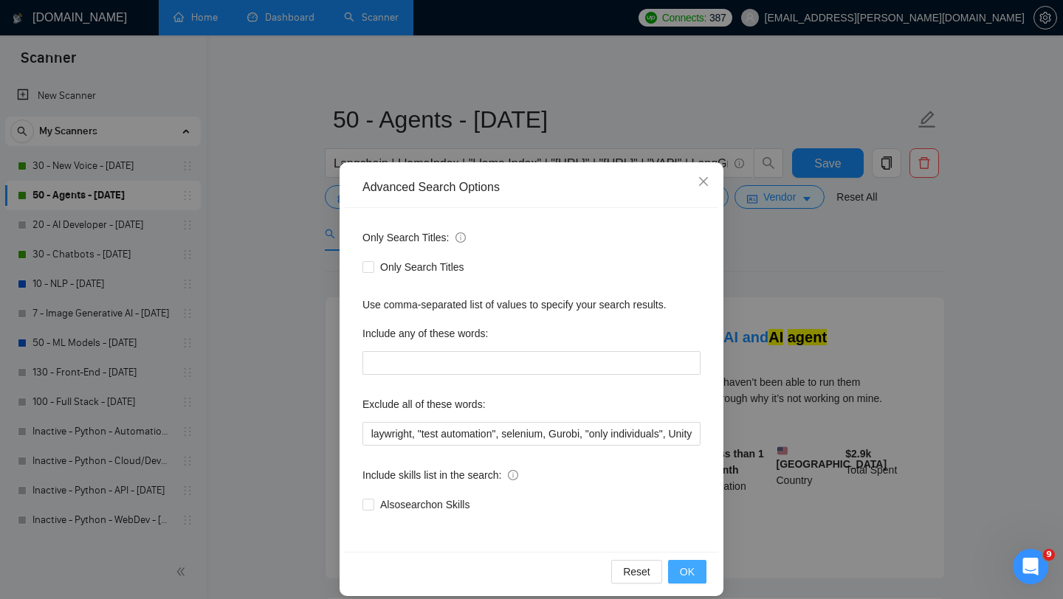
scroll to position [0, 0]
click at [693, 568] on span "OK" at bounding box center [687, 572] width 15 height 16
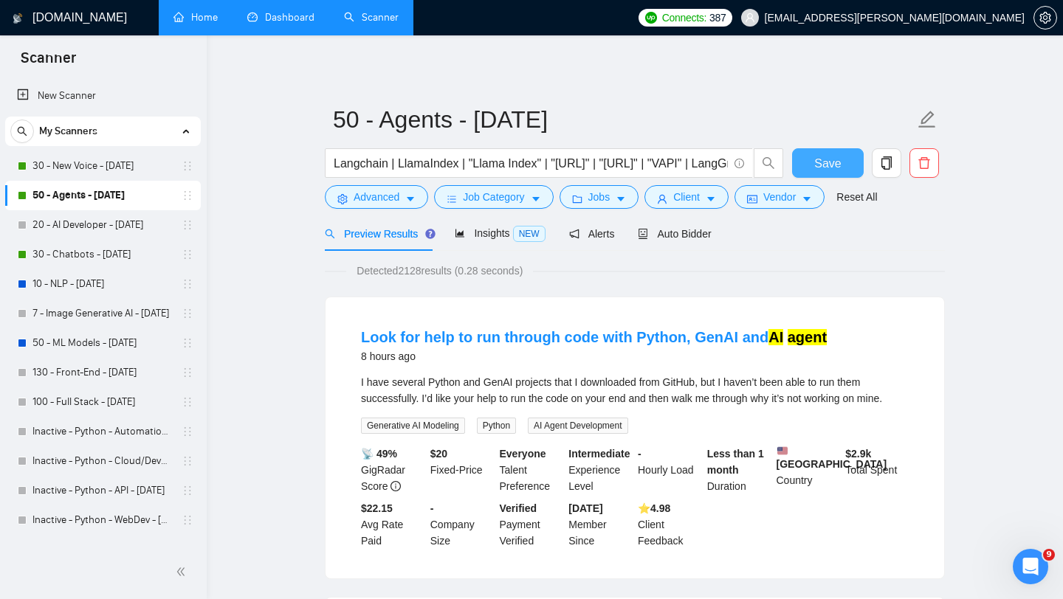
click at [828, 162] on span "Save" at bounding box center [827, 163] width 27 height 18
click at [76, 165] on link "30 - New Voice - [DATE]" at bounding box center [102, 166] width 140 height 30
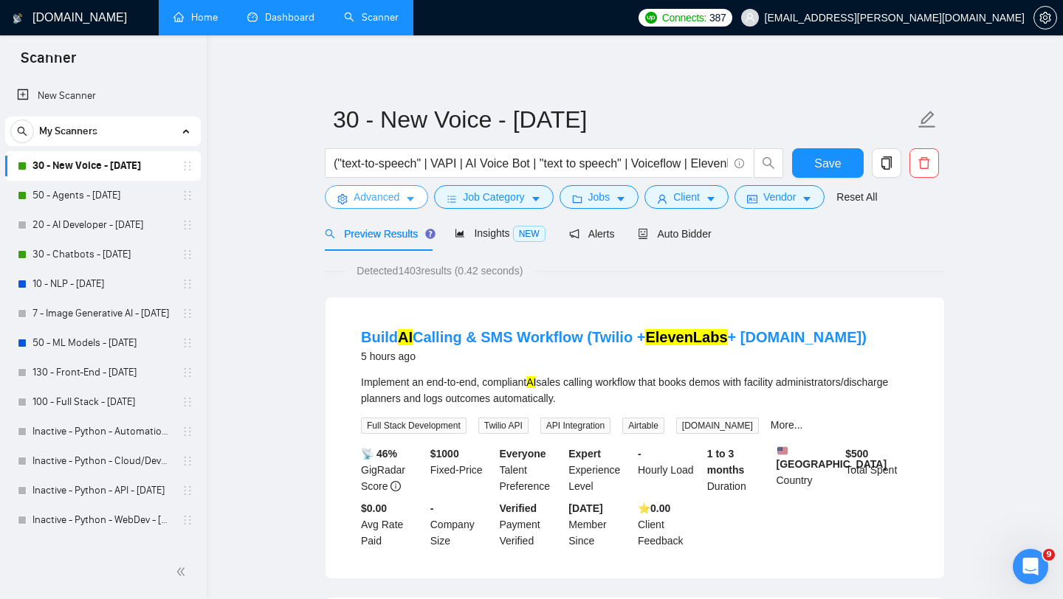
click at [386, 199] on span "Advanced" at bounding box center [377, 197] width 46 height 16
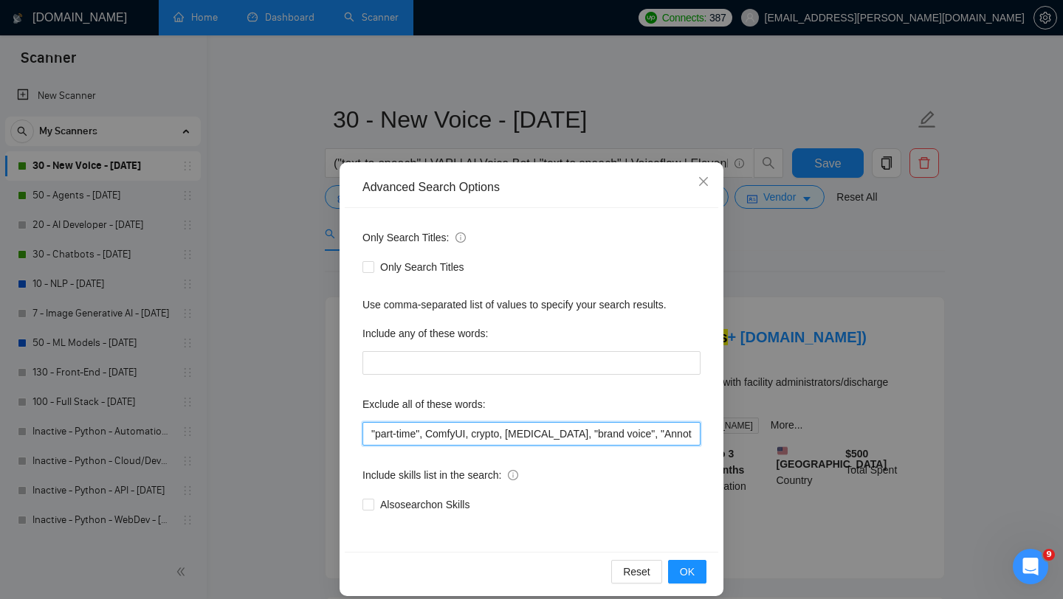
click at [469, 431] on input ""part-time", ComfyUI, crypto, [MEDICAL_DATA], "brand voice", "Annotation", PHP,…" at bounding box center [531, 434] width 338 height 24
click at [475, 431] on input ""part-time", ComfyUI, crypto, [MEDICAL_DATA], "brand voice", "Annotation", PHP,…" at bounding box center [531, 434] width 338 height 24
type input ""part-time", ComfyUI, junior, crypto, [MEDICAL_DATA], "brand voice", "Annotatio…"
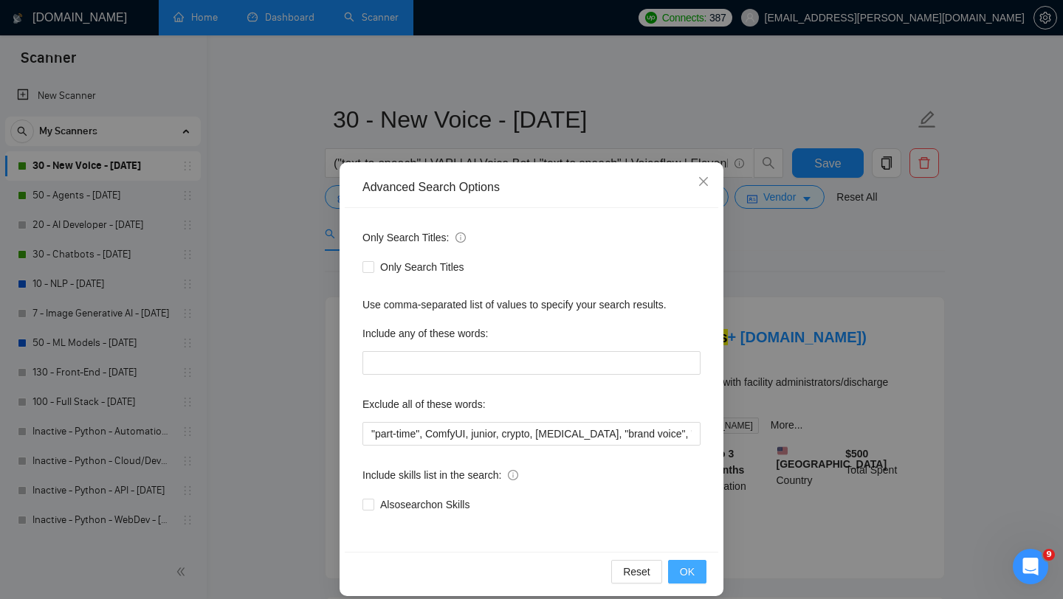
click at [684, 575] on span "OK" at bounding box center [687, 572] width 15 height 16
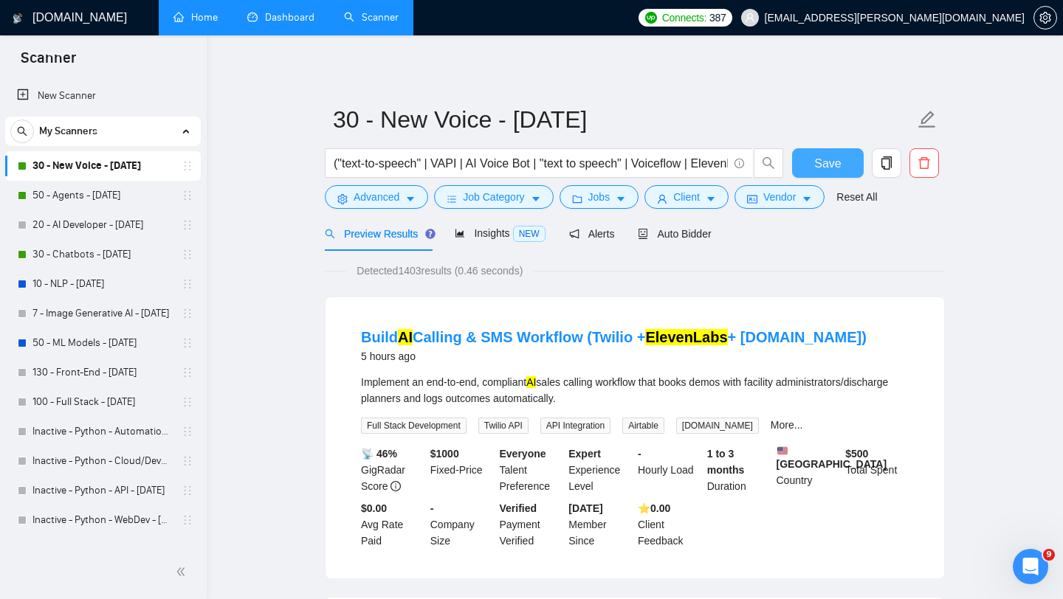
click at [830, 165] on span "Save" at bounding box center [827, 163] width 27 height 18
click at [269, 19] on link "Dashboard" at bounding box center [280, 17] width 67 height 13
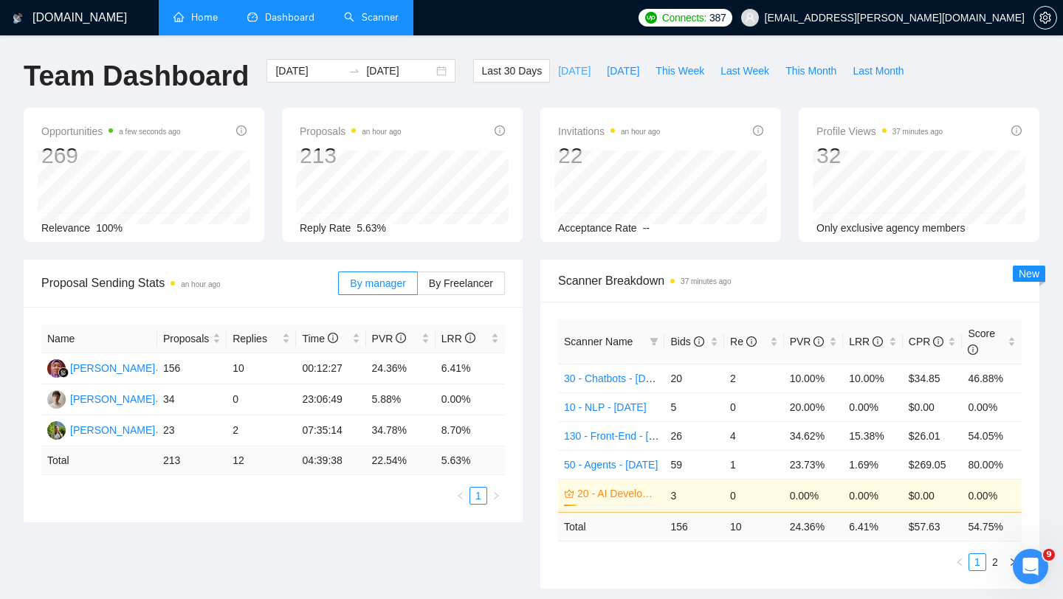
click at [560, 69] on span "[DATE]" at bounding box center [574, 71] width 32 height 16
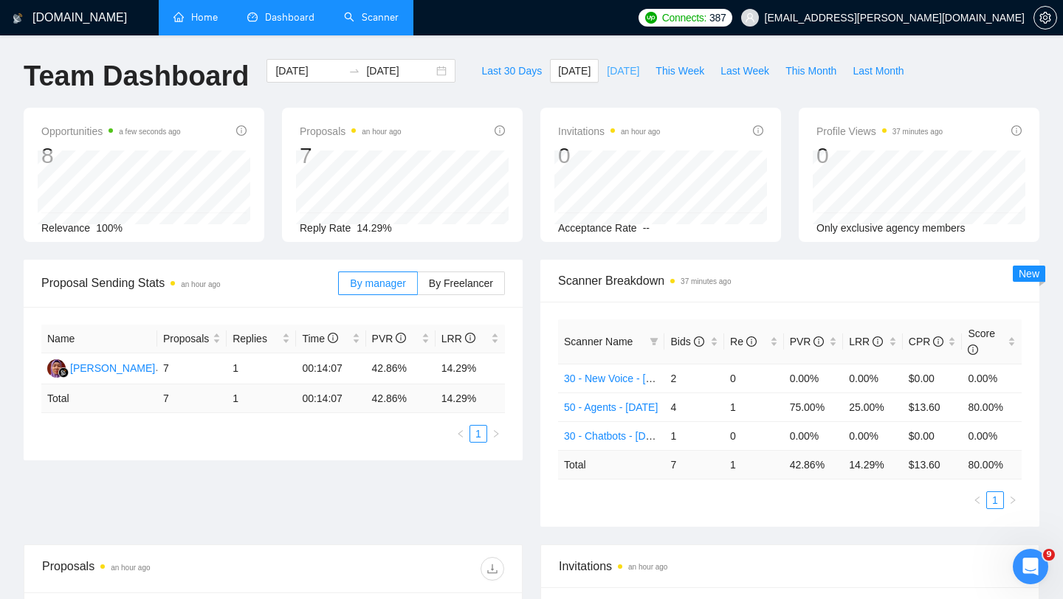
click at [607, 67] on span "[DATE]" at bounding box center [623, 71] width 32 height 16
type input "[DATE]"
